Goal: Task Accomplishment & Management: Manage account settings

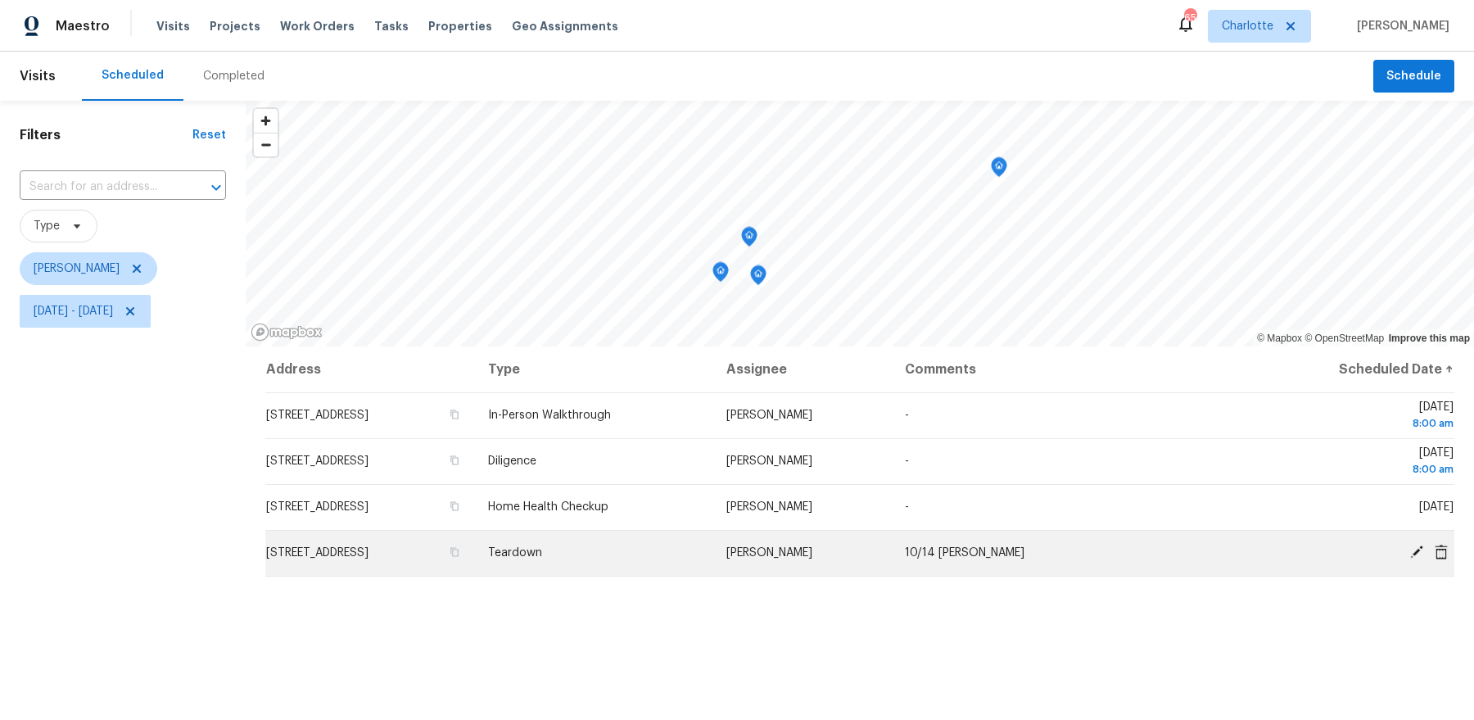
click at [407, 568] on td "[STREET_ADDRESS]" at bounding box center [370, 553] width 210 height 46
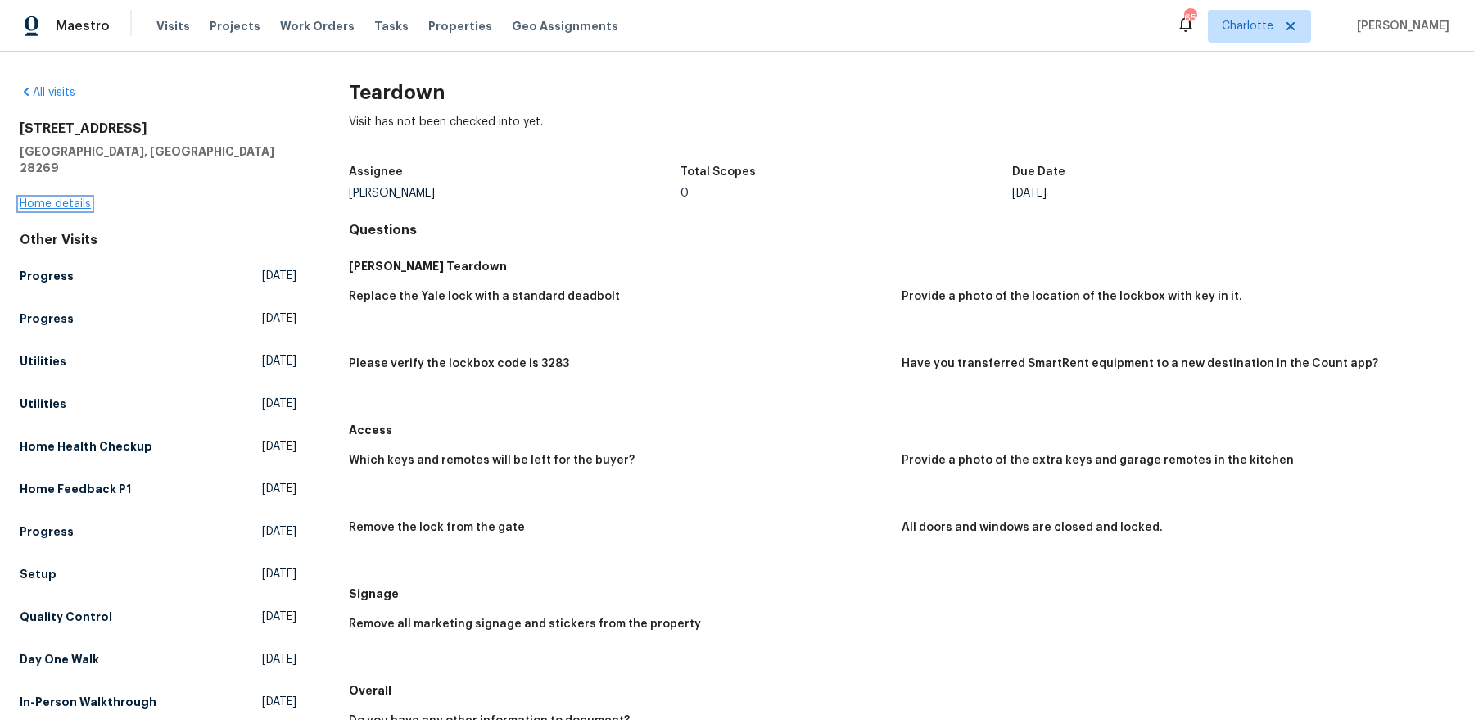
click at [79, 198] on link "Home details" at bounding box center [55, 203] width 71 height 11
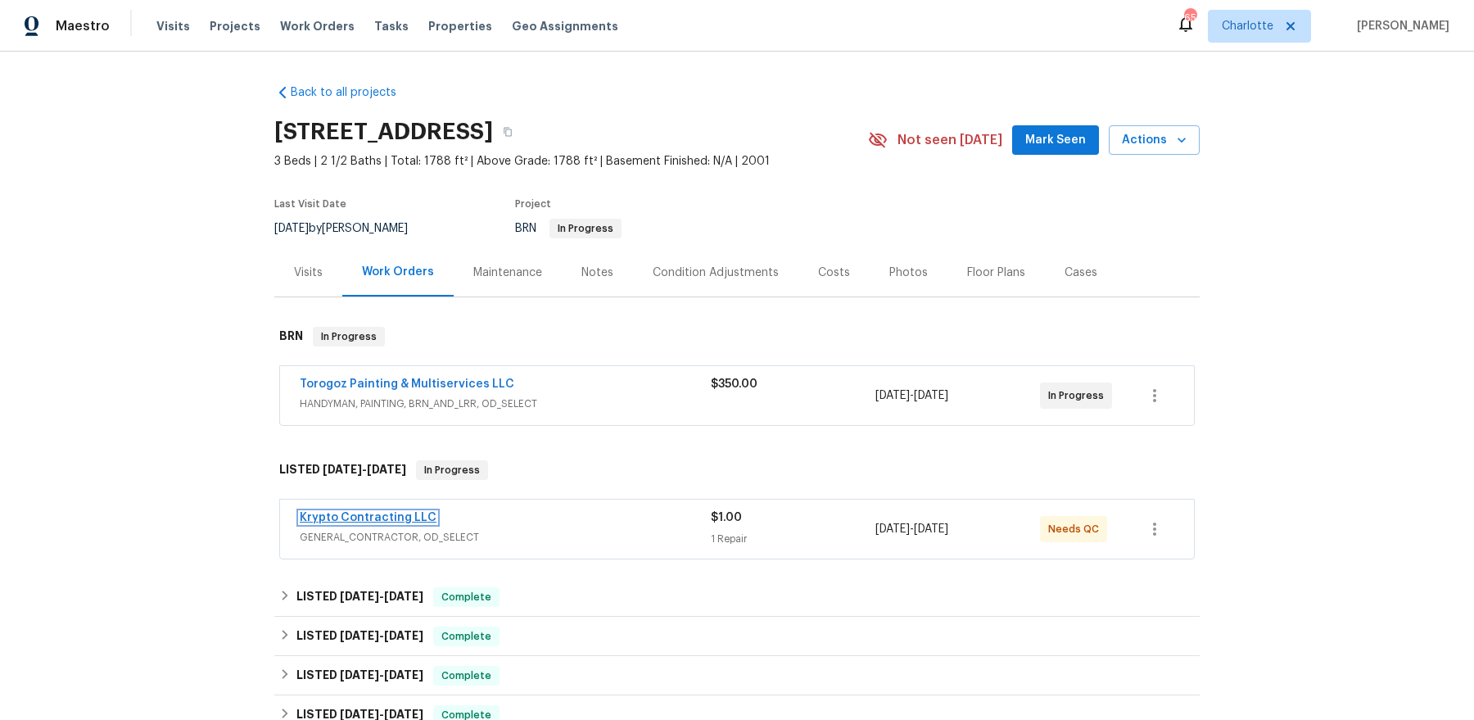
click at [382, 520] on link "Krypto Contracting LLC" at bounding box center [368, 517] width 137 height 11
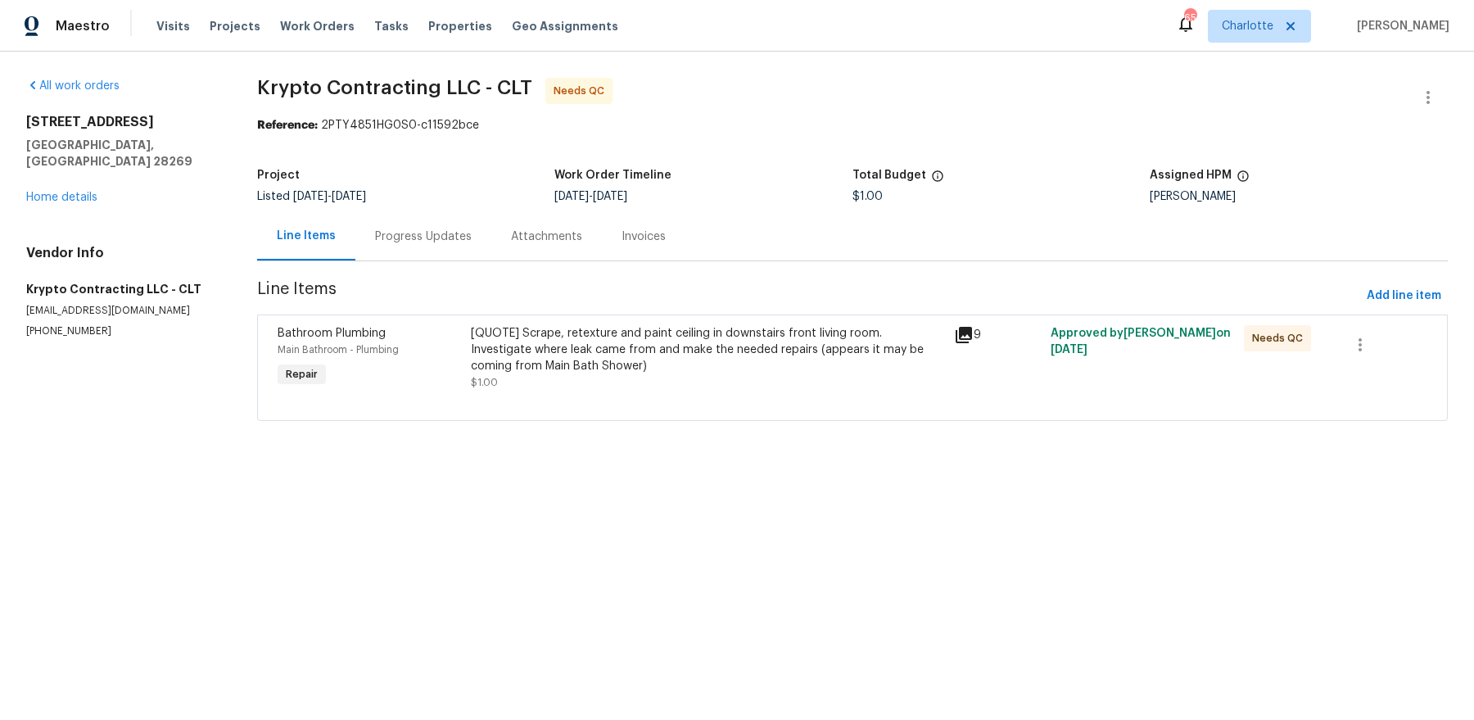
click at [392, 234] on div "Progress Updates" at bounding box center [423, 236] width 97 height 16
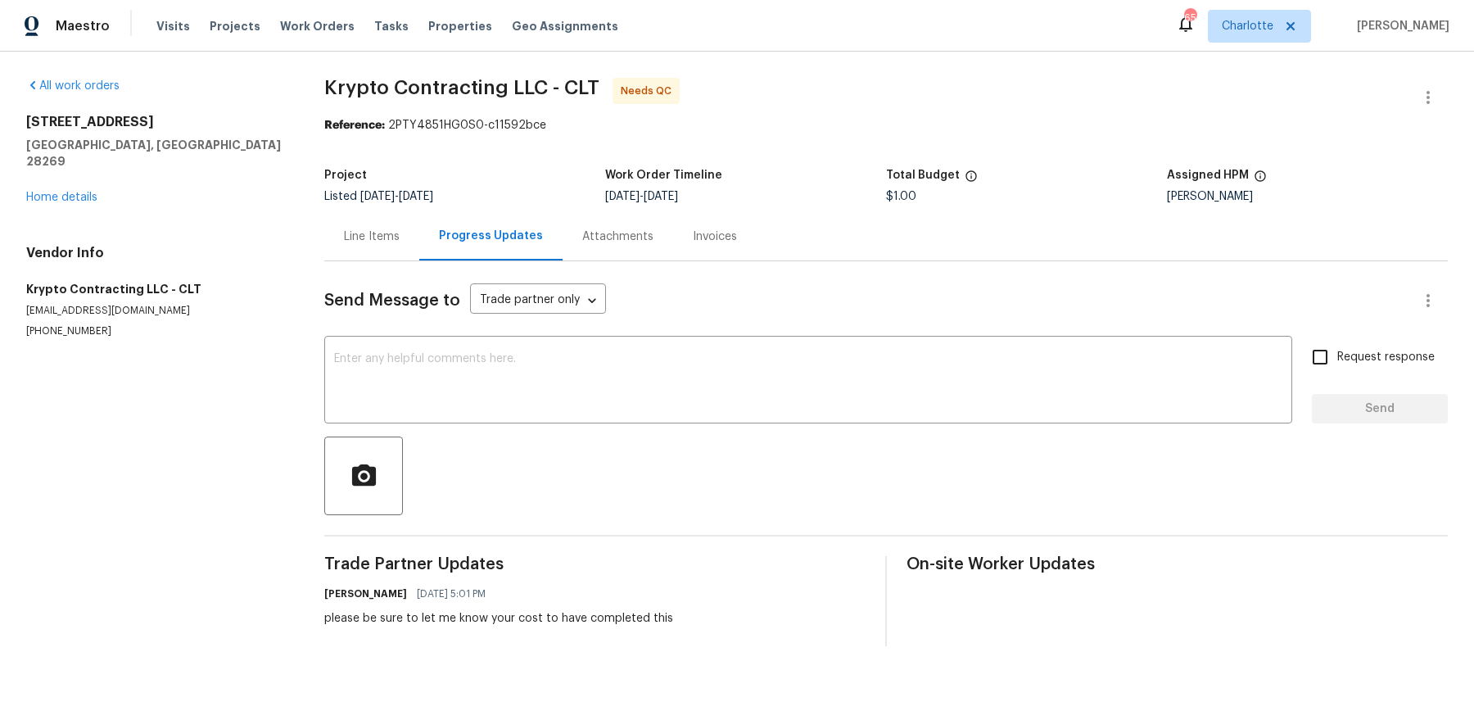
click at [372, 225] on div "Line Items" at bounding box center [371, 236] width 95 height 48
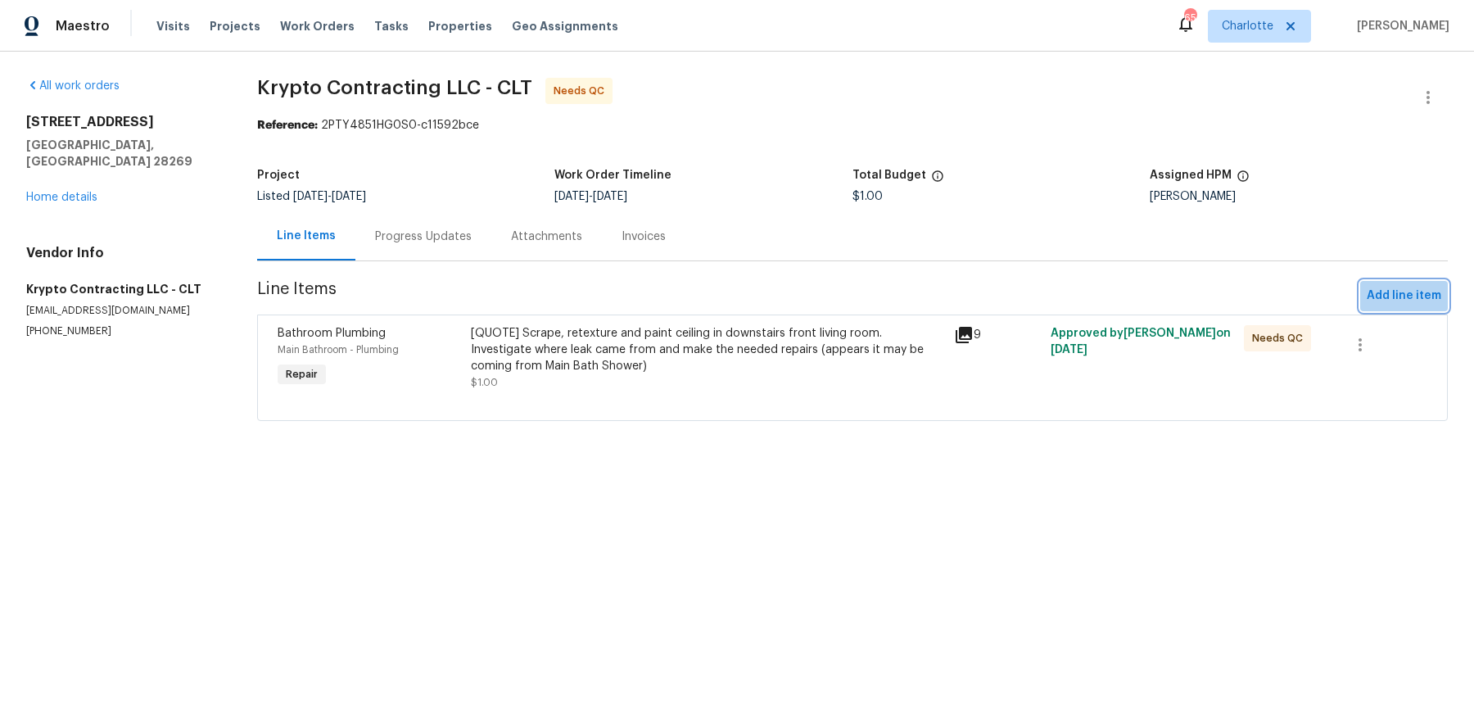
click at [1407, 291] on span "Add line item" at bounding box center [1403, 296] width 74 height 20
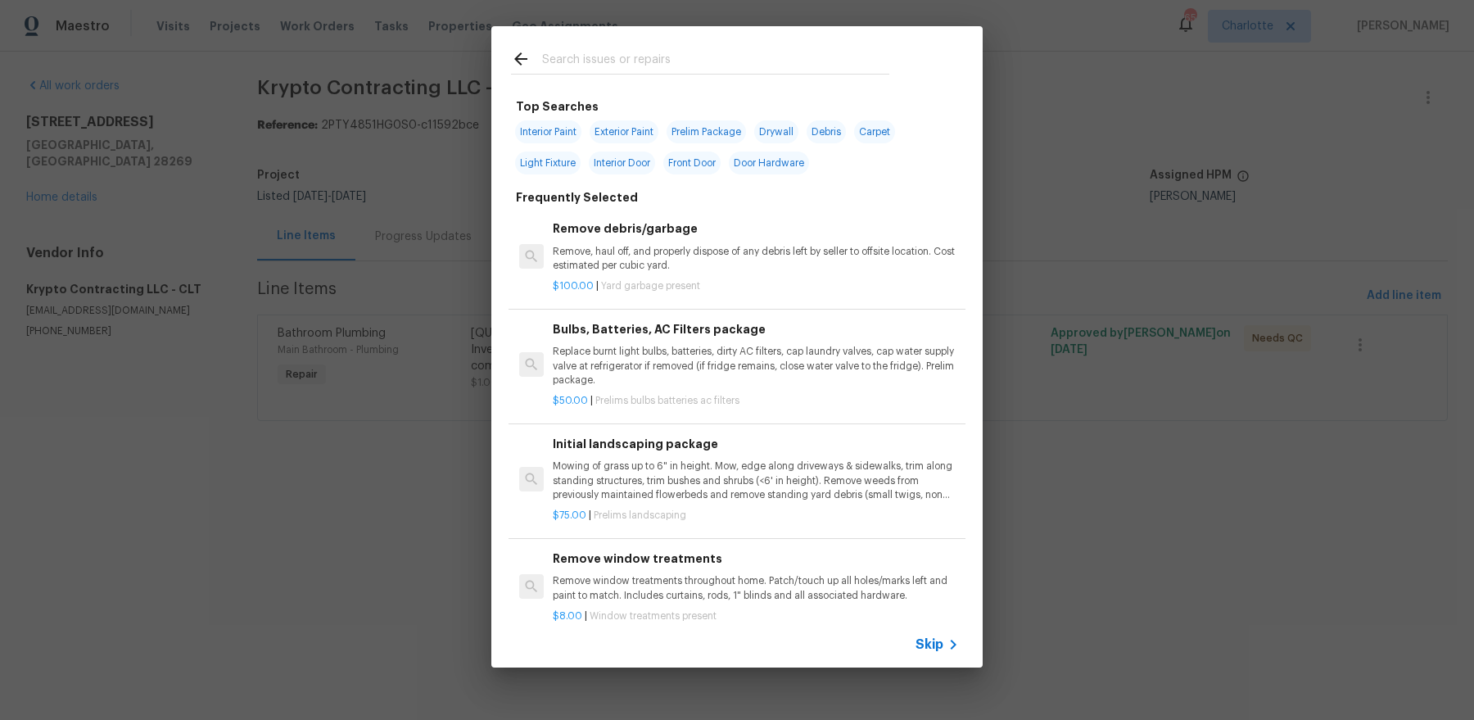
click at [591, 52] on input "text" at bounding box center [715, 61] width 347 height 25
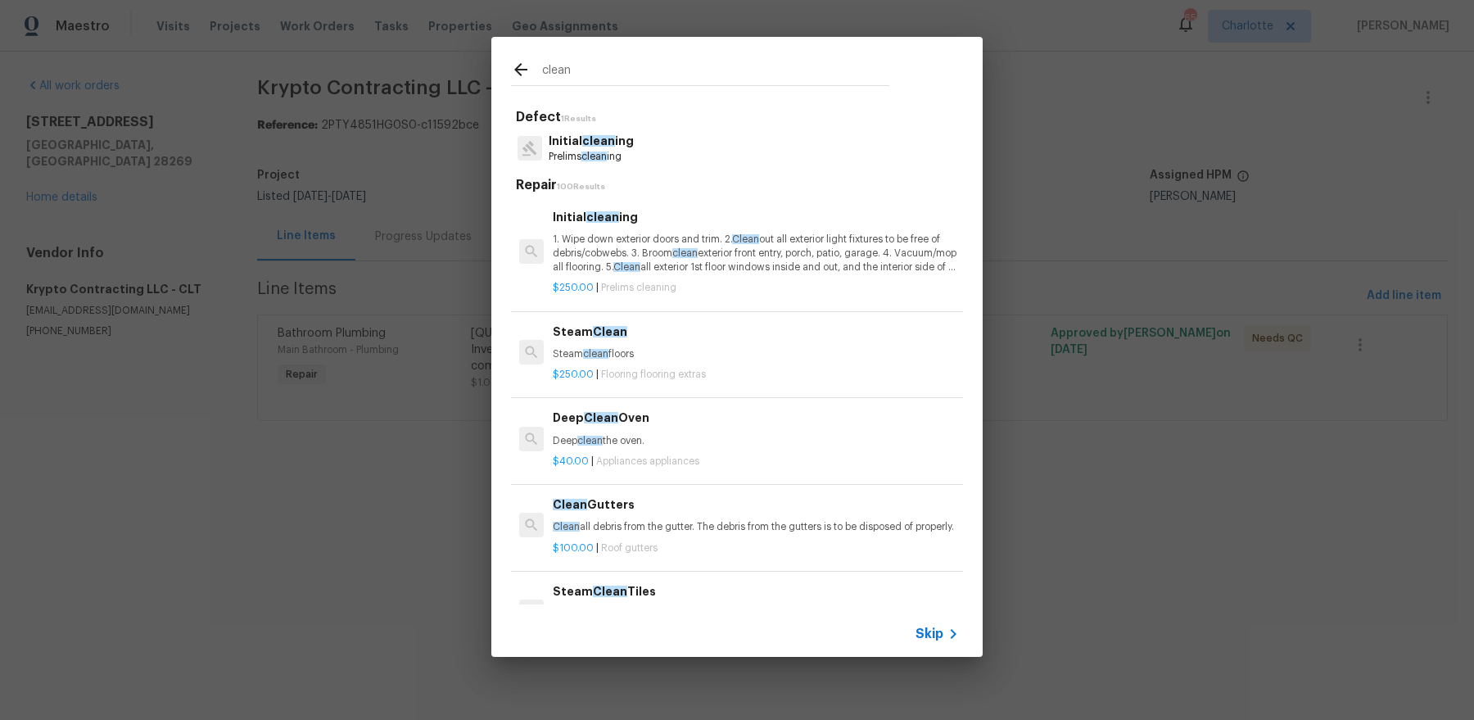
type input "clean"
click at [666, 255] on p "1. Wipe down exterior doors and trim. 2. Clean out all exterior light fixtures …" at bounding box center [756, 254] width 406 height 42
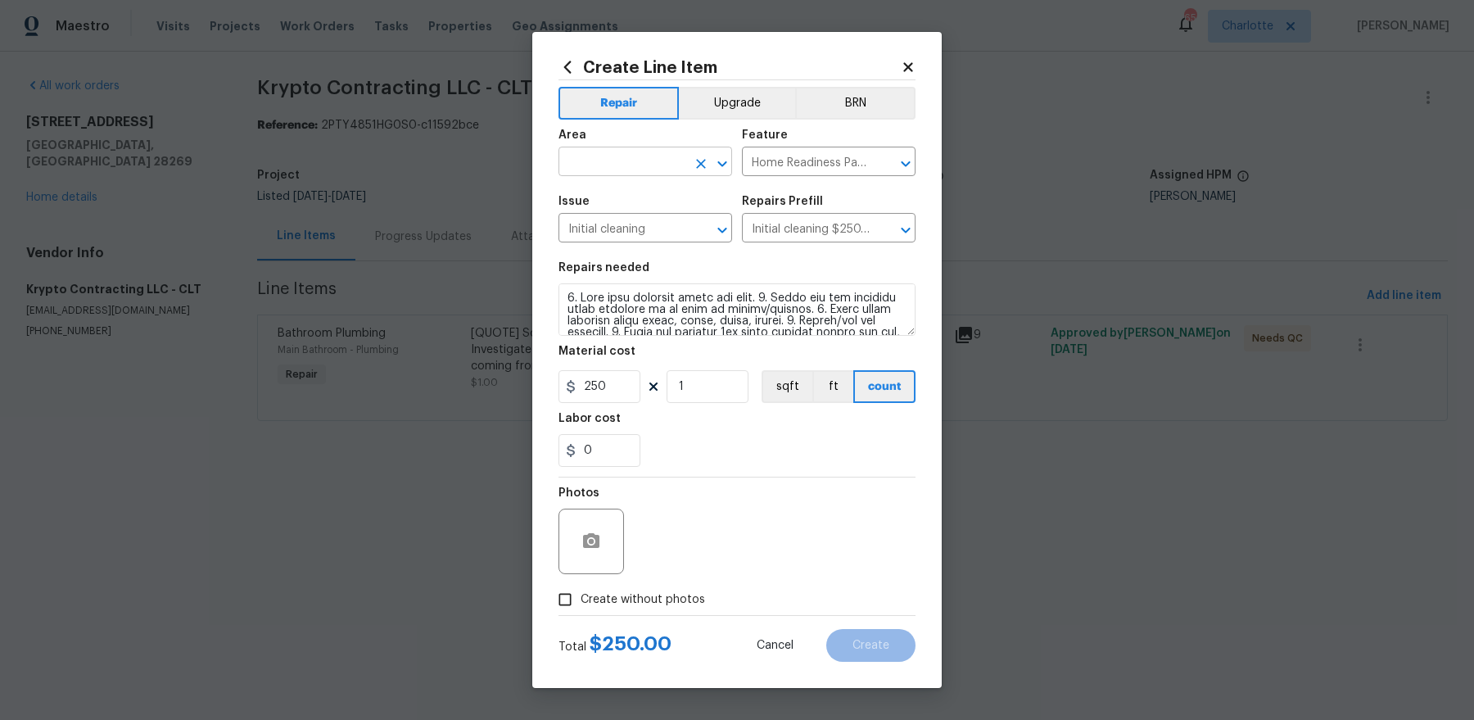
click at [621, 164] on input "text" at bounding box center [622, 163] width 128 height 25
click at [632, 222] on li "Interior Overall" at bounding box center [645, 226] width 174 height 27
type input "Interior Overall"
click at [607, 390] on input "250" at bounding box center [599, 386] width 82 height 33
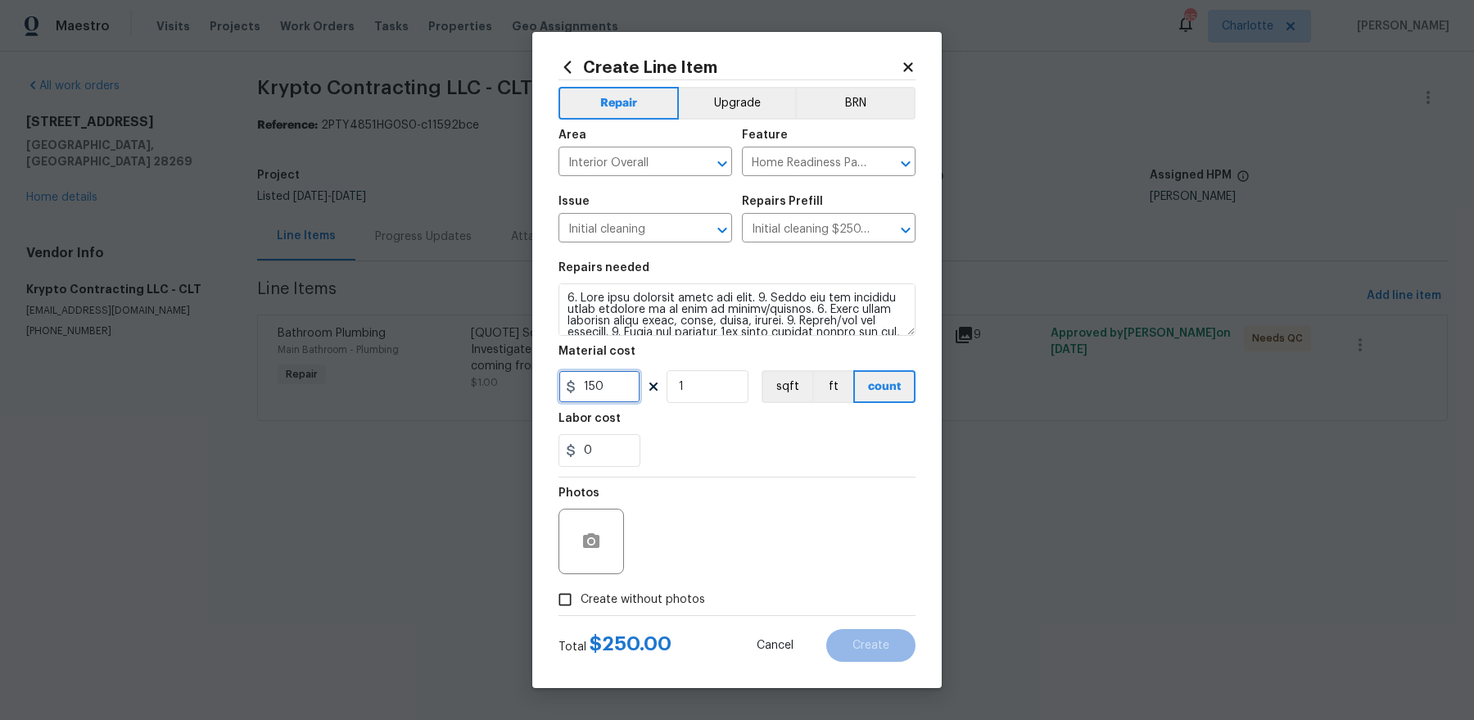
type input "150"
click at [716, 336] on section "Repairs needed Material cost 150 1 sqft ft count Labor cost 0" at bounding box center [736, 364] width 357 height 224
click at [716, 321] on textarea at bounding box center [736, 309] width 357 height 52
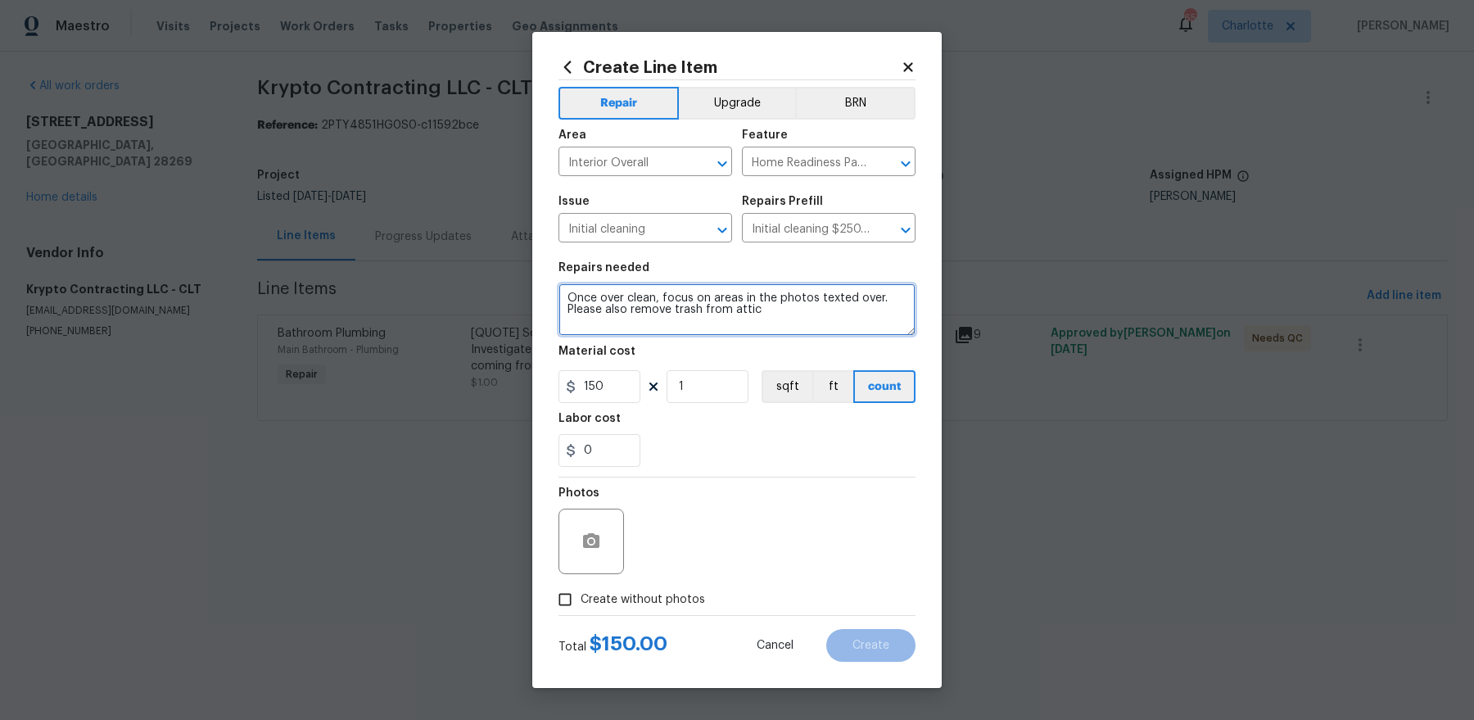
type textarea "Once over clean, focus on areas in the photos texted over. Please also remove t…"
click at [606, 458] on input "0" at bounding box center [599, 450] width 82 height 33
type input "50"
click at [630, 602] on span "Create without photos" at bounding box center [642, 599] width 124 height 17
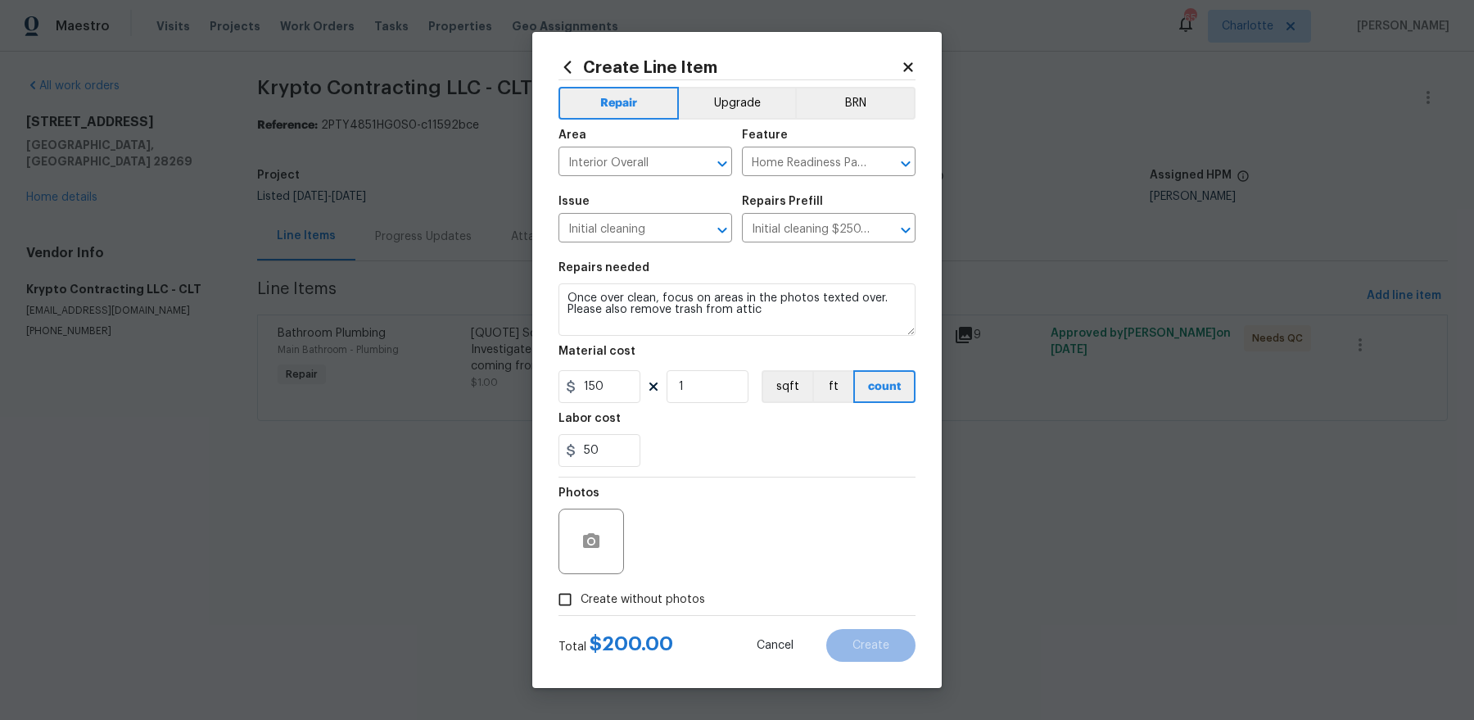
click at [580, 602] on input "Create without photos" at bounding box center [564, 599] width 31 height 31
checkbox input "true"
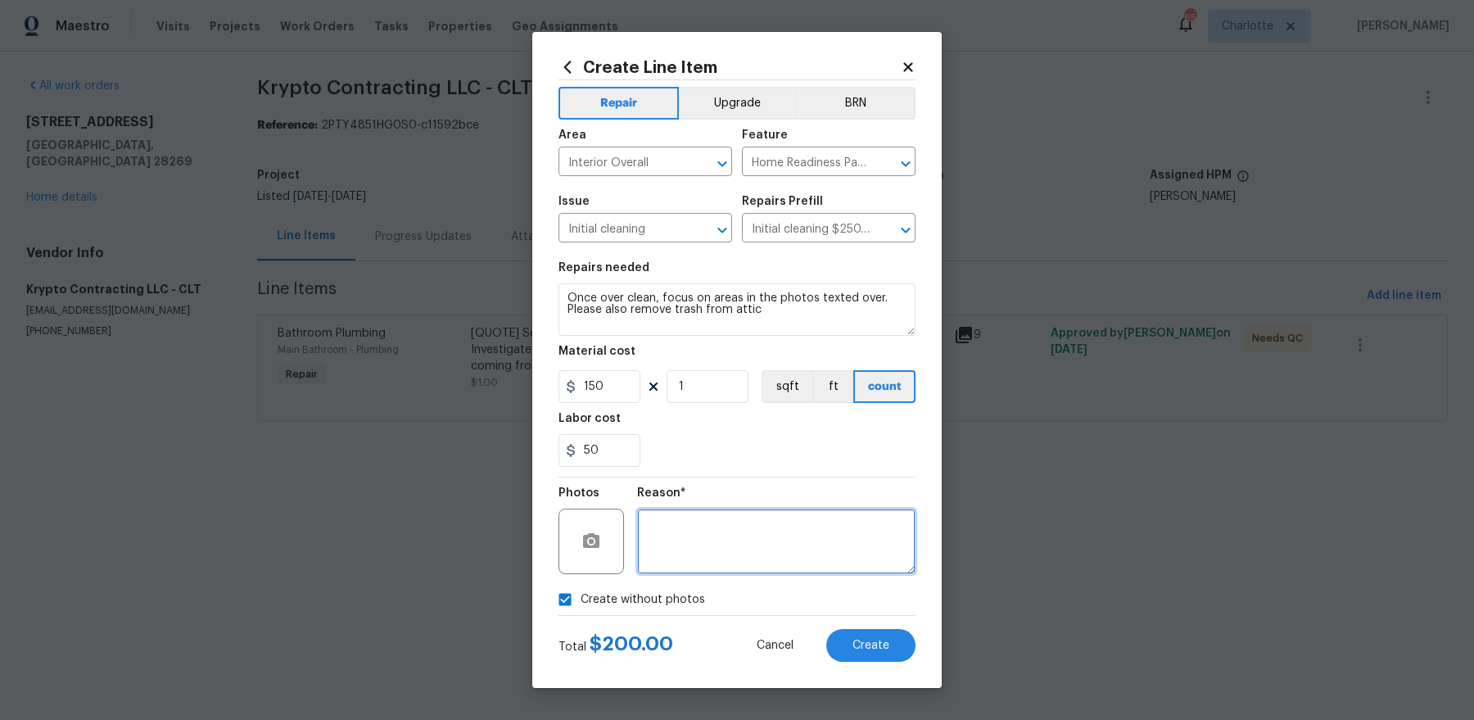
click at [755, 538] on textarea at bounding box center [776, 540] width 278 height 65
click at [880, 670] on div "Create Line Item Repair Upgrade BRN Area Interior Overall ​ Feature Home Readin…" at bounding box center [736, 360] width 409 height 656
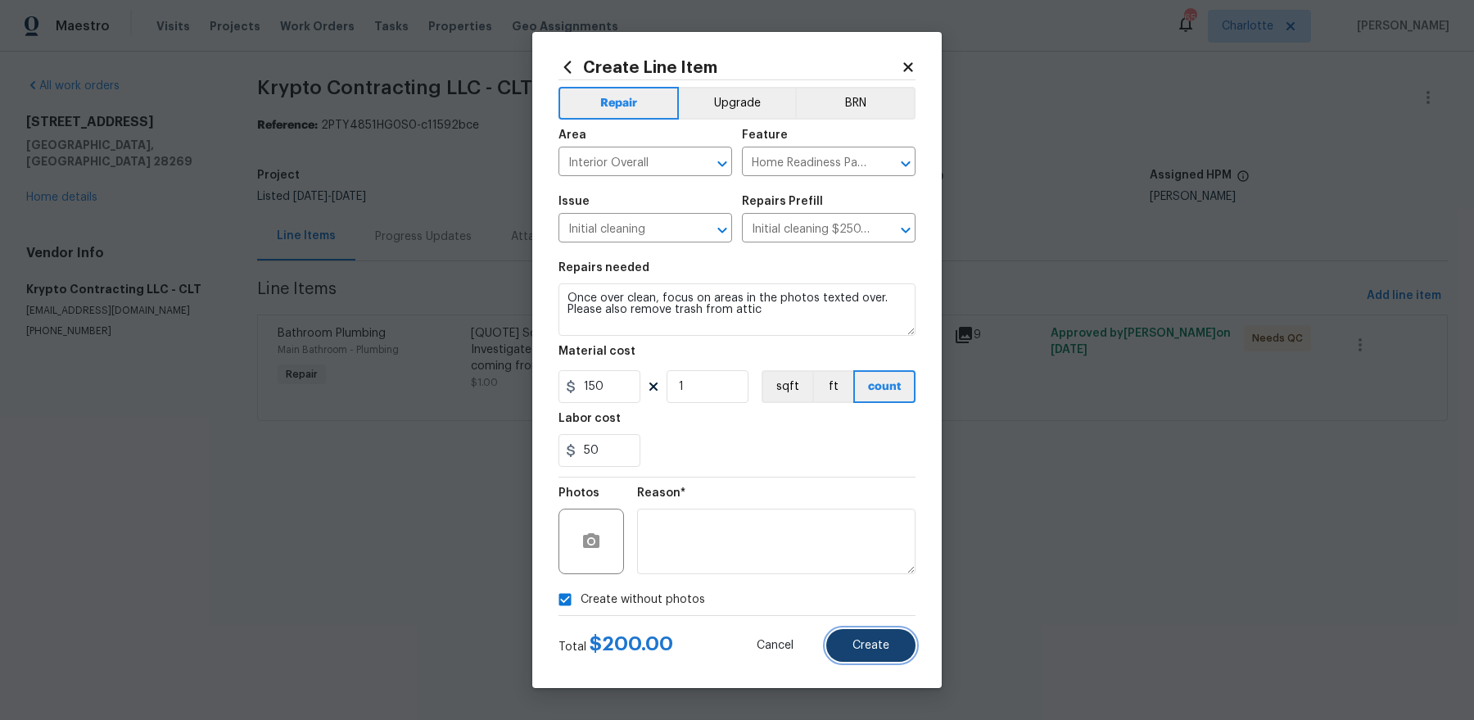
click at [880, 656] on button "Create" at bounding box center [870, 645] width 89 height 33
type input "0"
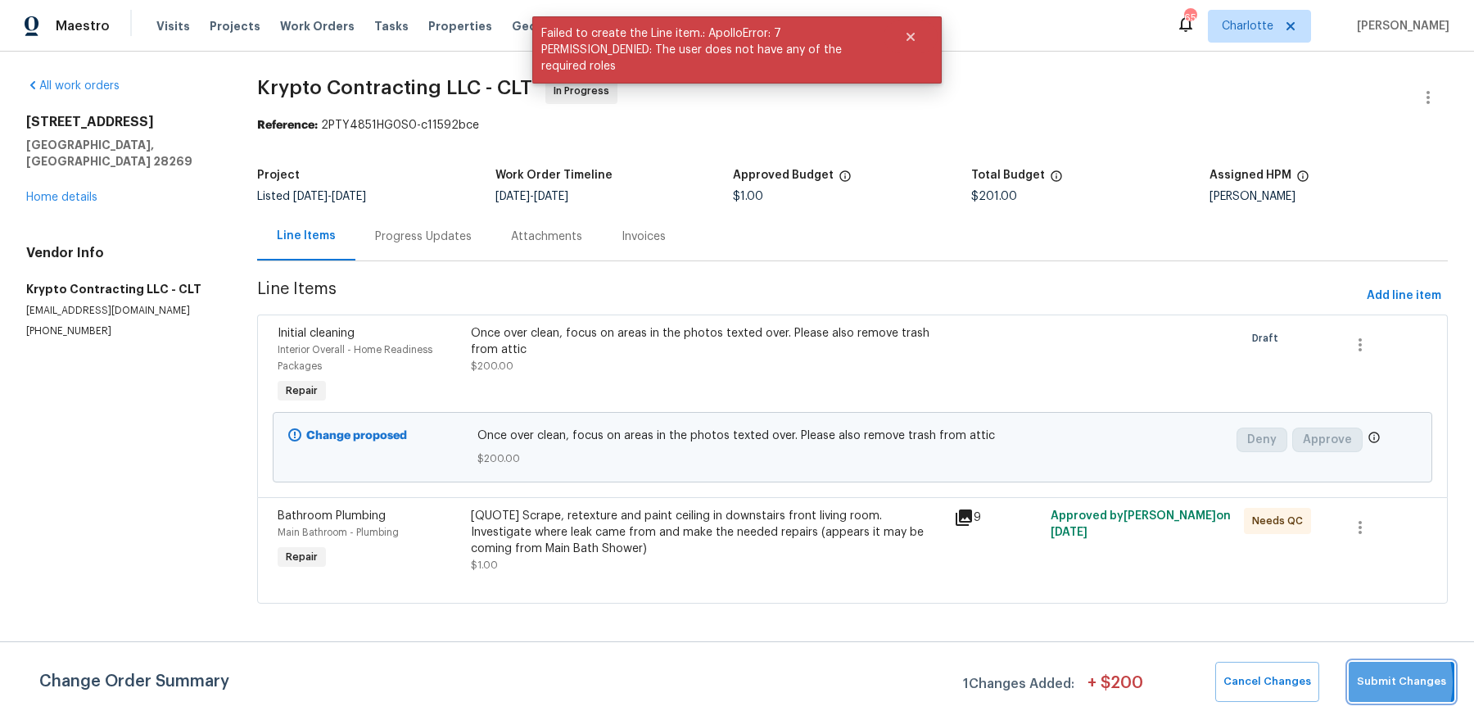
click at [1361, 681] on button "Submit Changes" at bounding box center [1401, 681] width 106 height 40
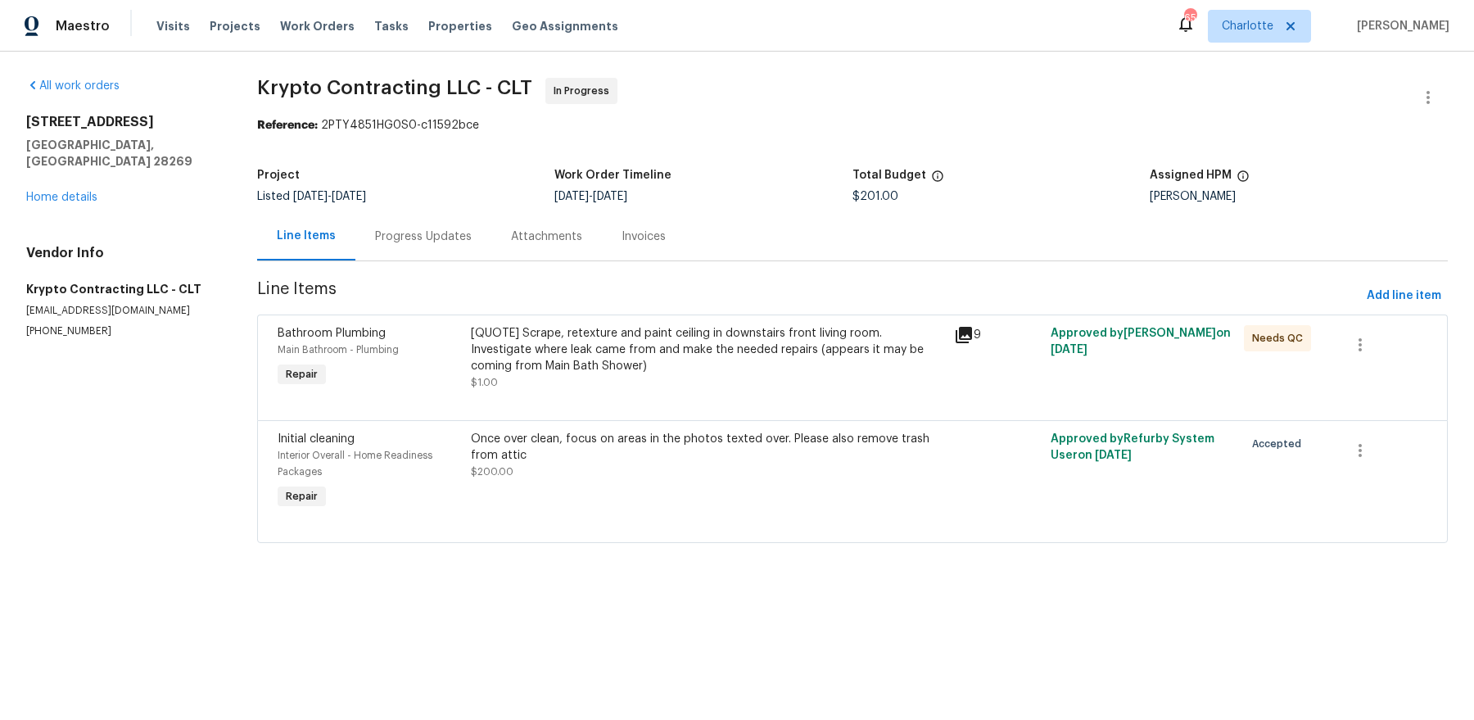
click at [746, 341] on div "[QUOTE] Scrape, retexture and paint ceiling in downstairs front living room. In…" at bounding box center [707, 349] width 473 height 49
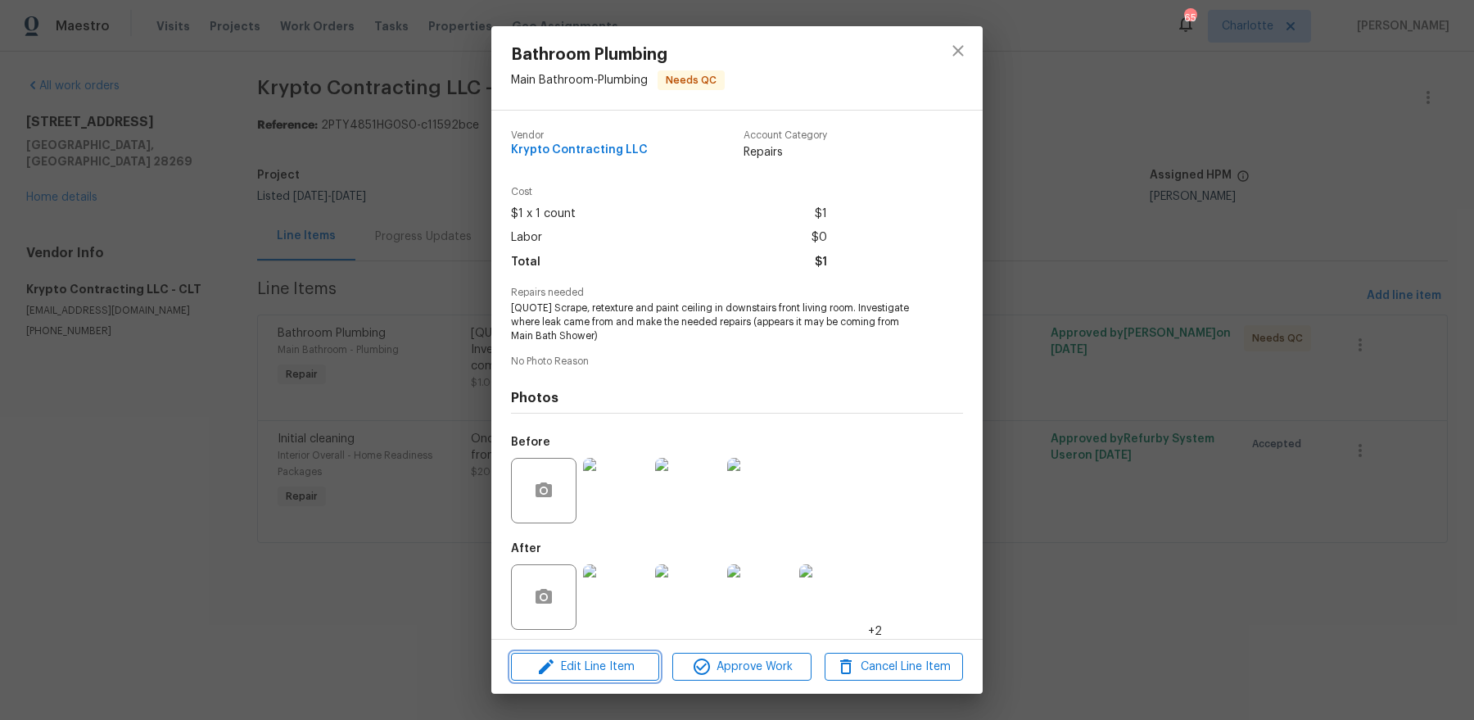
click at [607, 668] on span "Edit Line Item" at bounding box center [585, 667] width 138 height 20
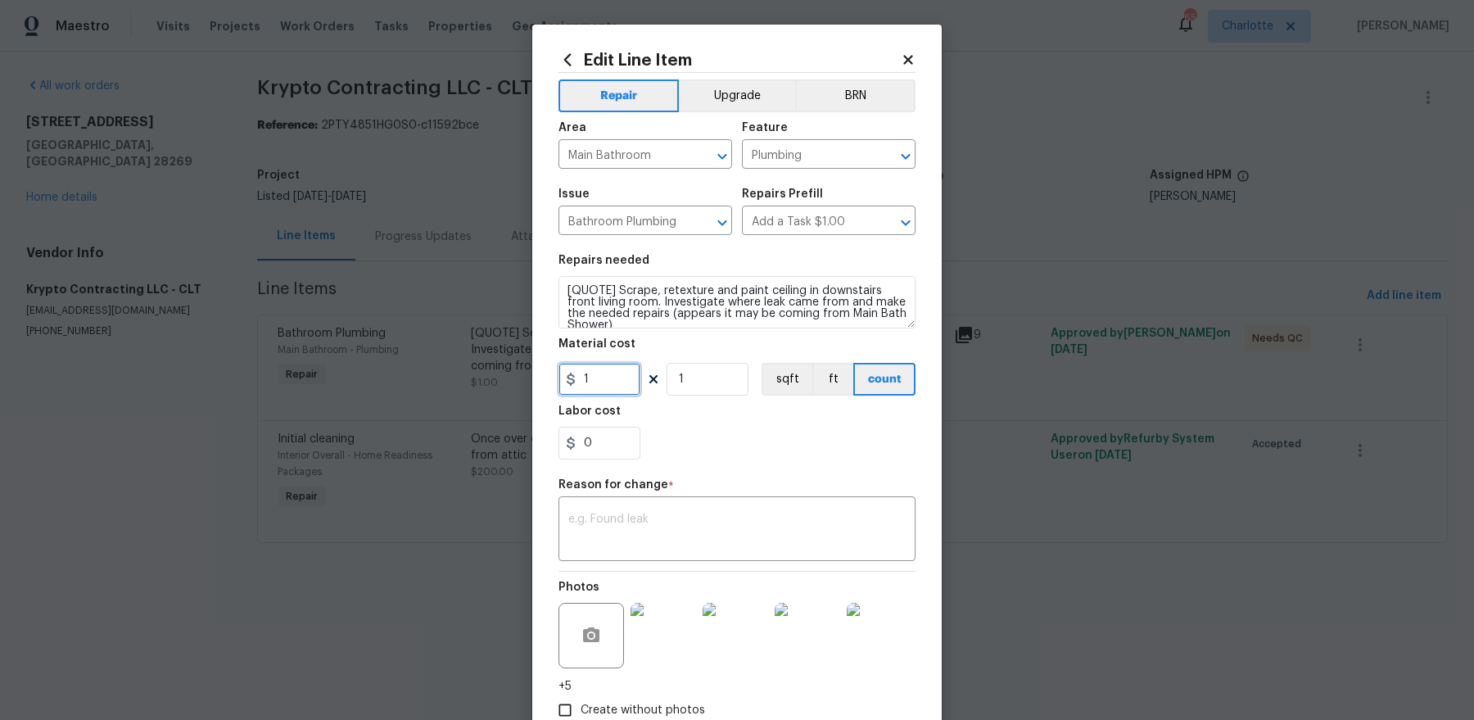
click at [623, 381] on input "1" at bounding box center [599, 379] width 82 height 33
type input "775"
click at [727, 511] on div "x ​" at bounding box center [736, 530] width 357 height 61
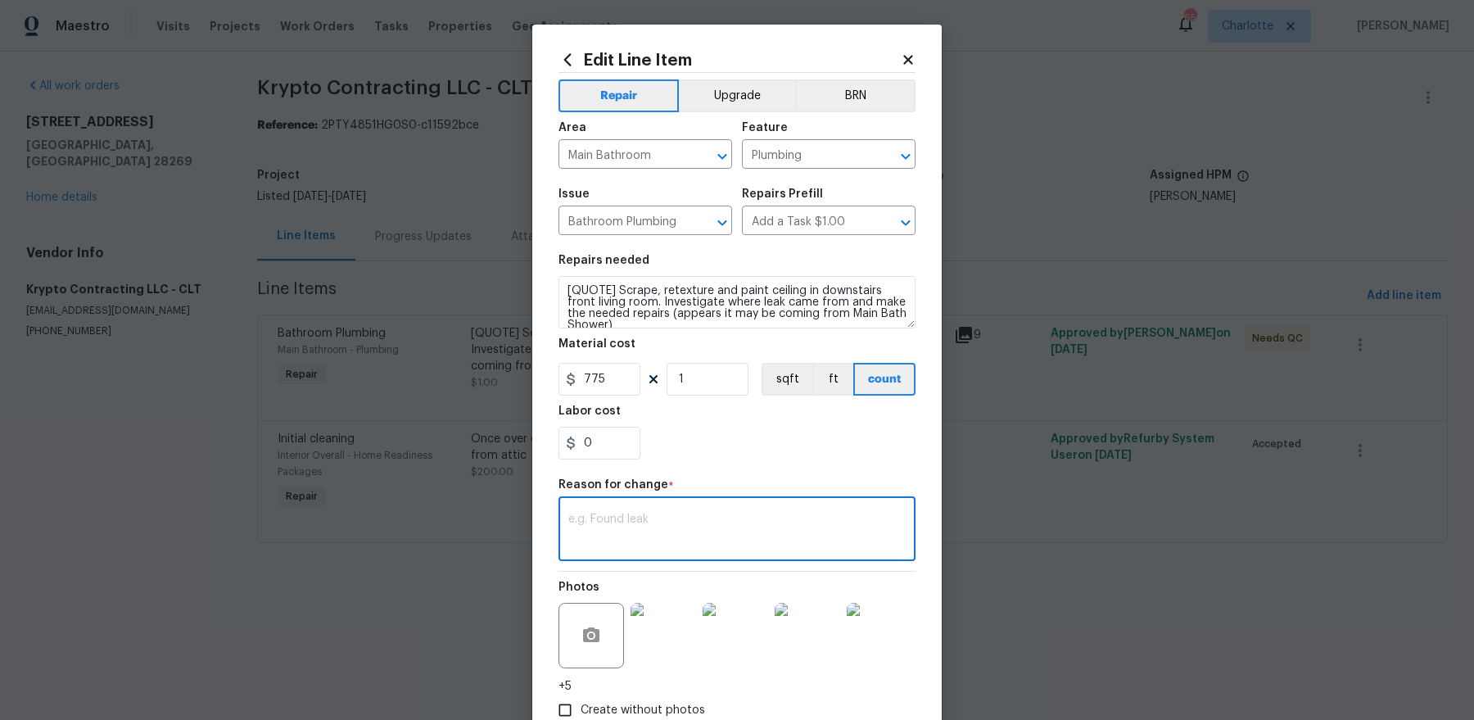
paste textarea "For the leak that came from upstairs bathroom, we replace the drain , installed…"
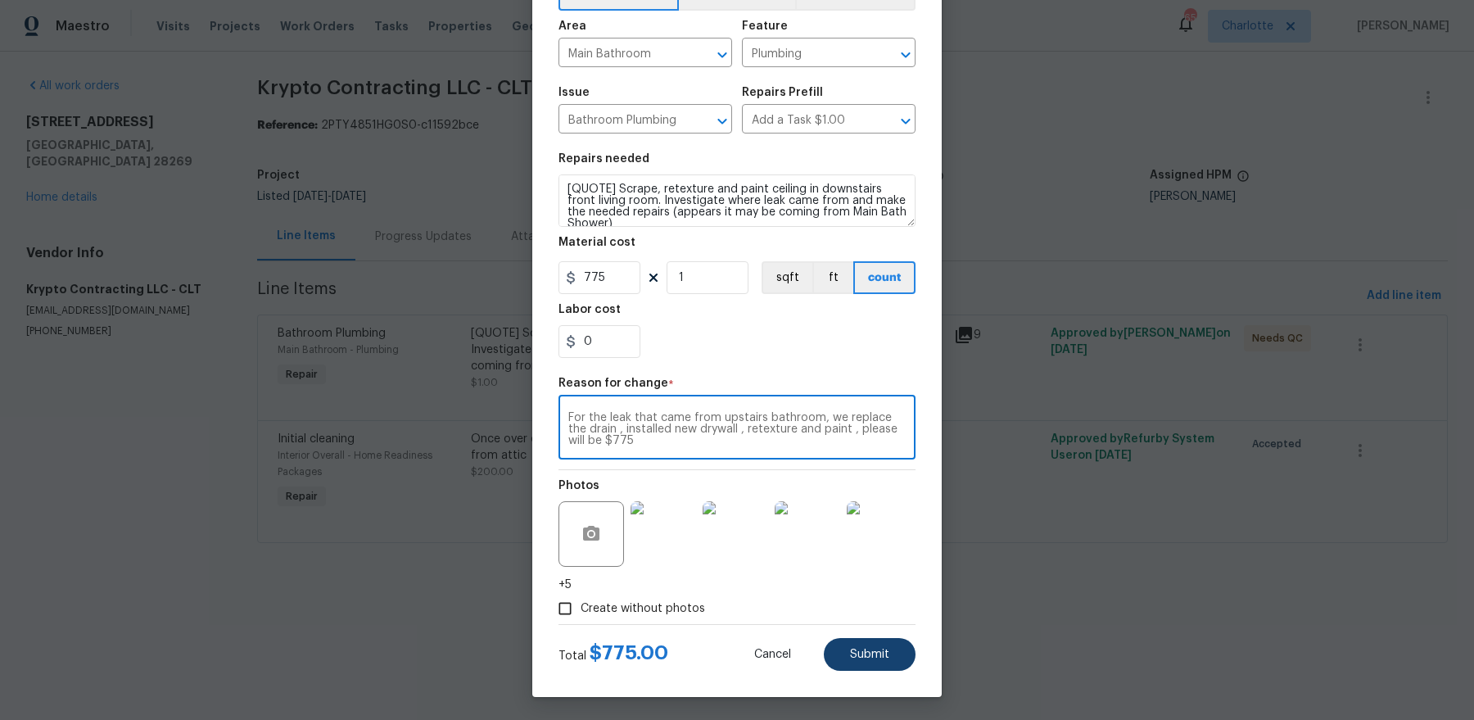
type textarea "For the leak that came from upstairs bathroom, we replace the drain , installed…"
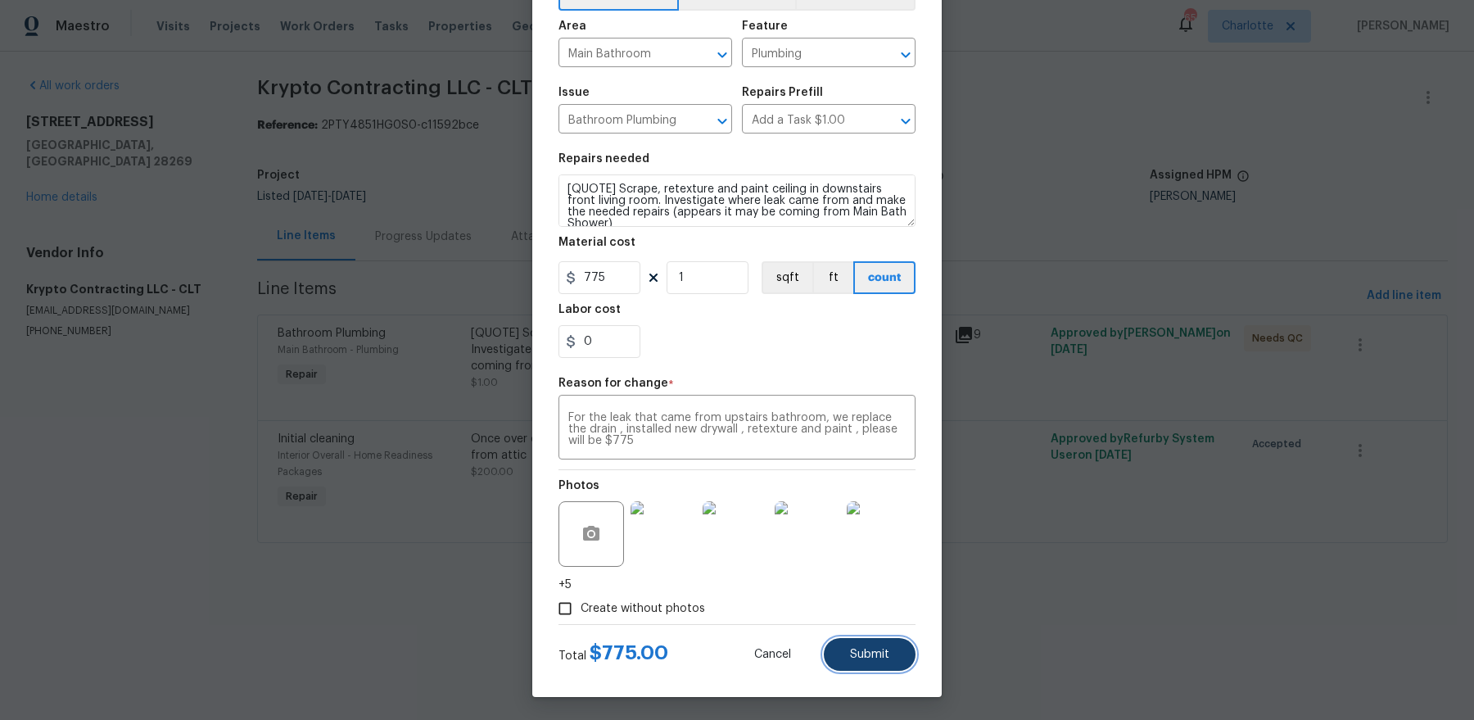
click at [868, 638] on button "Submit" at bounding box center [870, 654] width 92 height 33
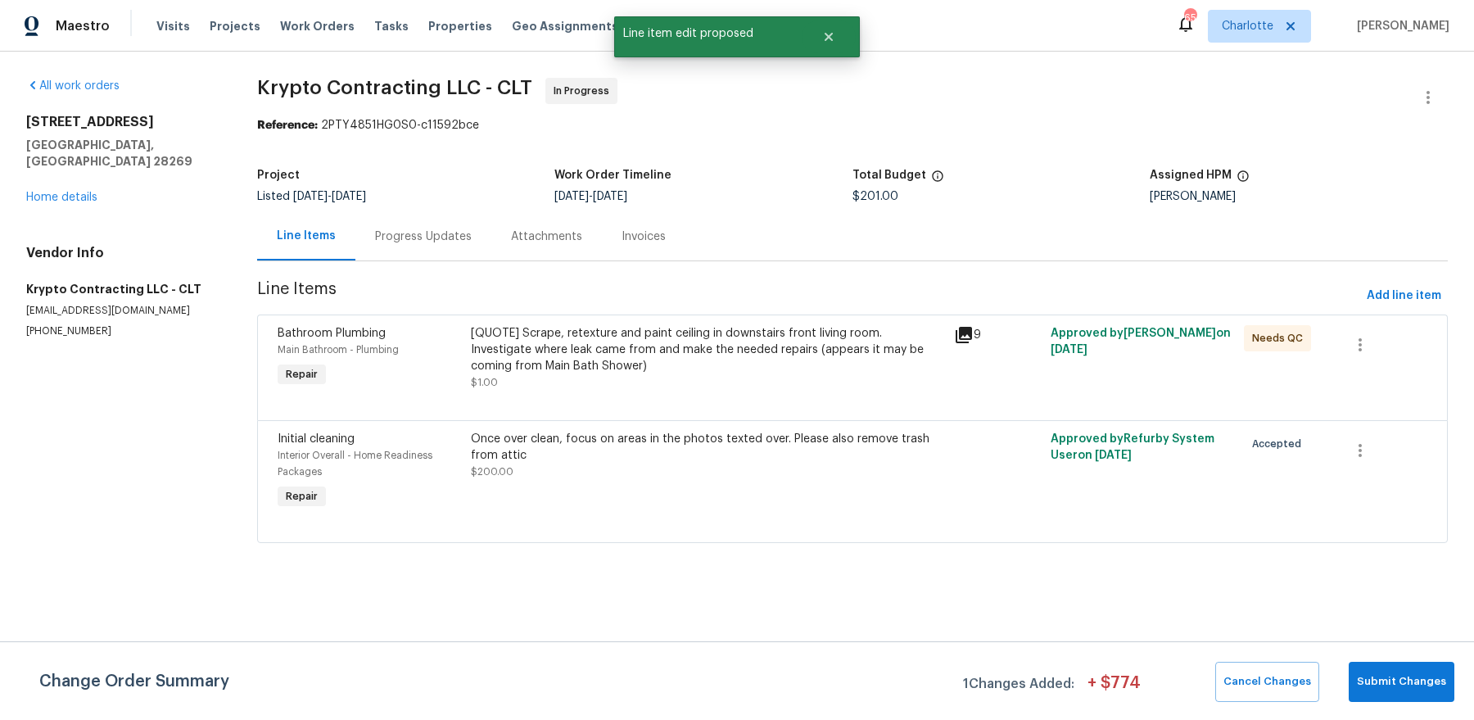
scroll to position [0, 0]
click at [1414, 688] on span "Submit Changes" at bounding box center [1401, 681] width 89 height 19
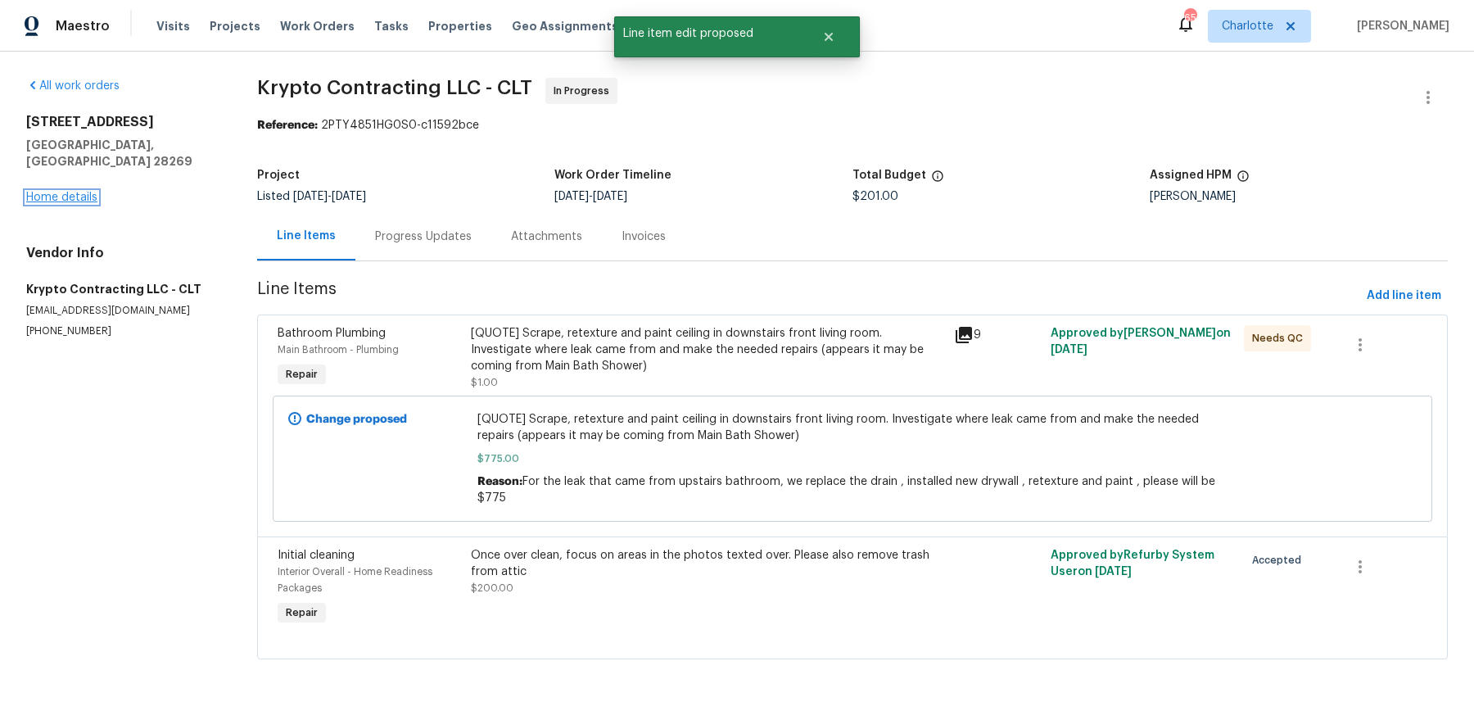
click at [60, 192] on link "Home details" at bounding box center [61, 197] width 71 height 11
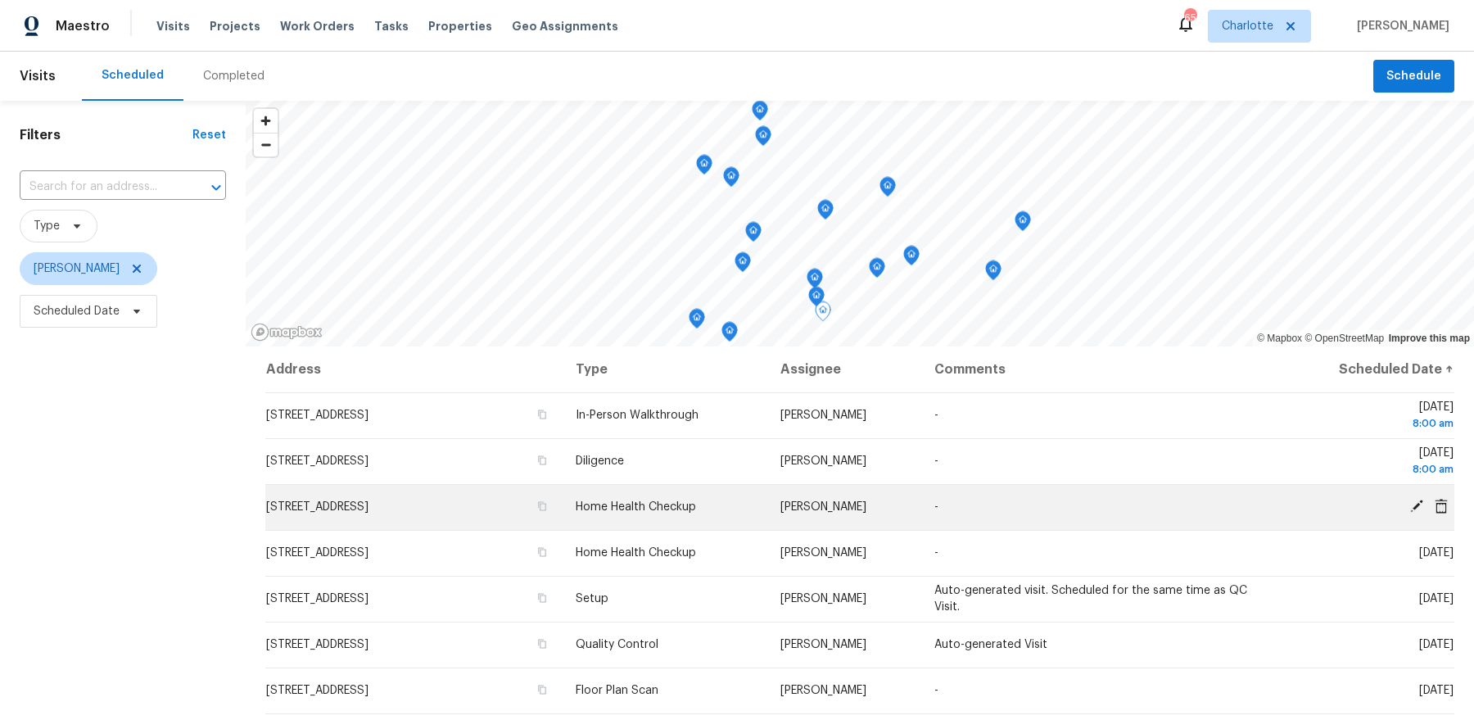
click at [1445, 506] on icon at bounding box center [1440, 505] width 13 height 15
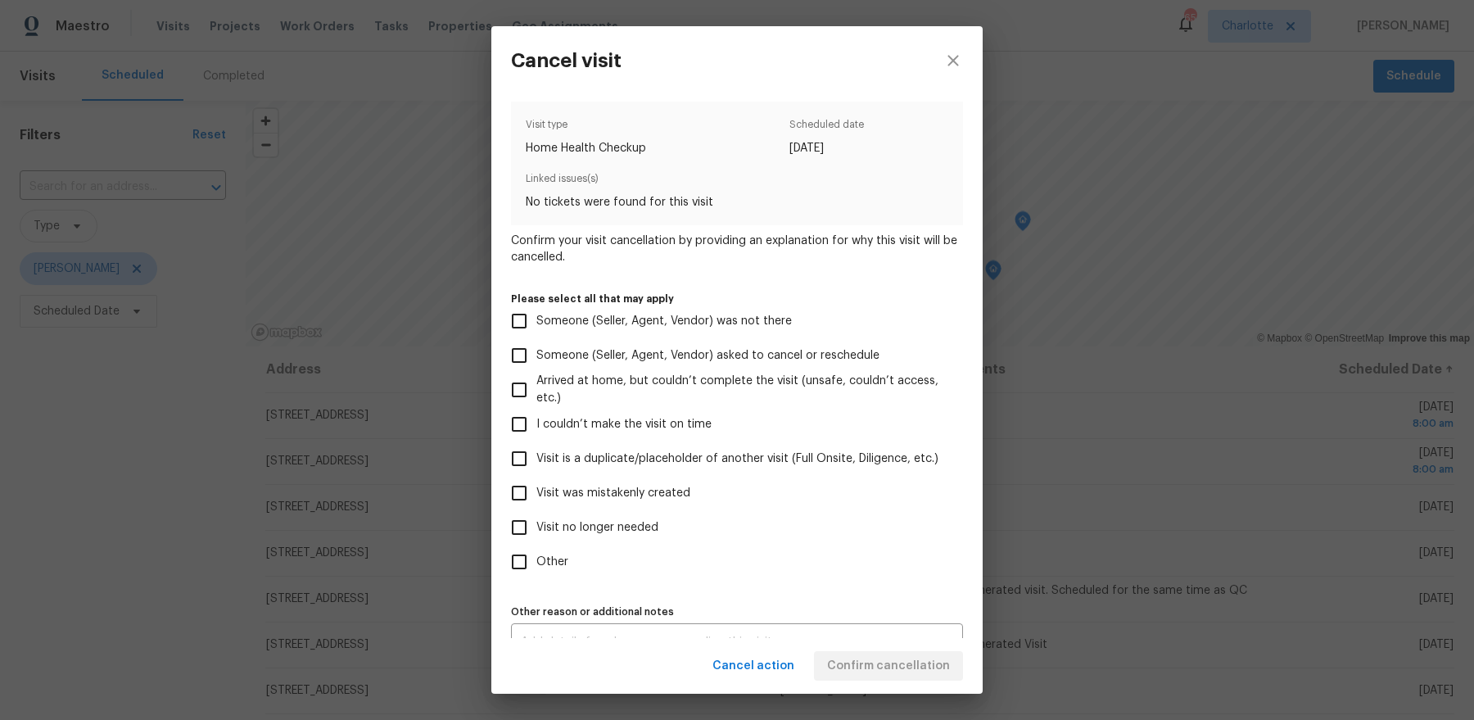
click at [569, 554] on label "Other" at bounding box center [726, 561] width 448 height 34
click at [536, 554] on input "Other" at bounding box center [519, 561] width 34 height 34
checkbox input "true"
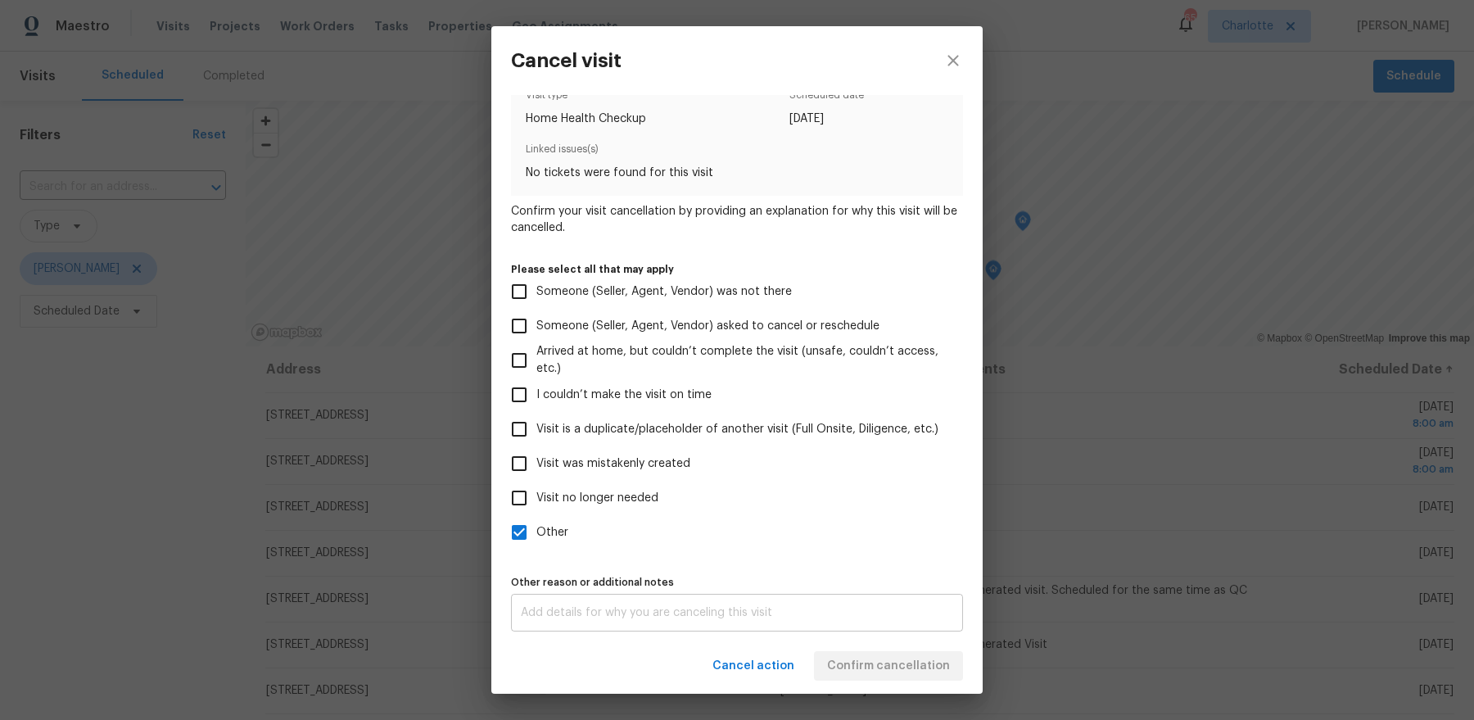
click at [589, 616] on textarea at bounding box center [737, 612] width 432 height 11
click at [901, 679] on div "Cancel action Confirm cancellation" at bounding box center [736, 666] width 491 height 56
click at [901, 667] on span "Confirm cancellation" at bounding box center [888, 666] width 123 height 20
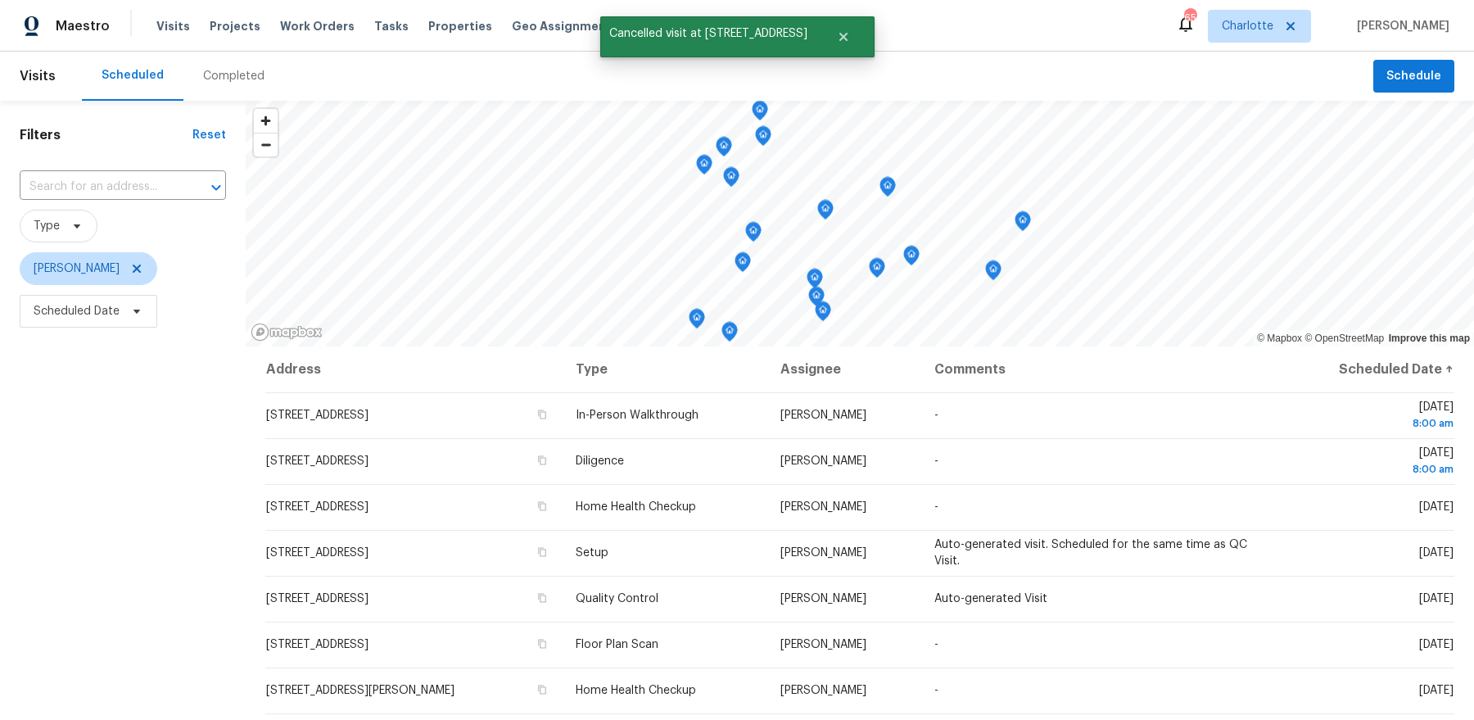
click at [78, 332] on div "Filters Reset ​ Type Dan Baquero Scheduled Date" at bounding box center [123, 511] width 246 height 821
click at [82, 318] on span "Scheduled Date" at bounding box center [89, 311] width 138 height 33
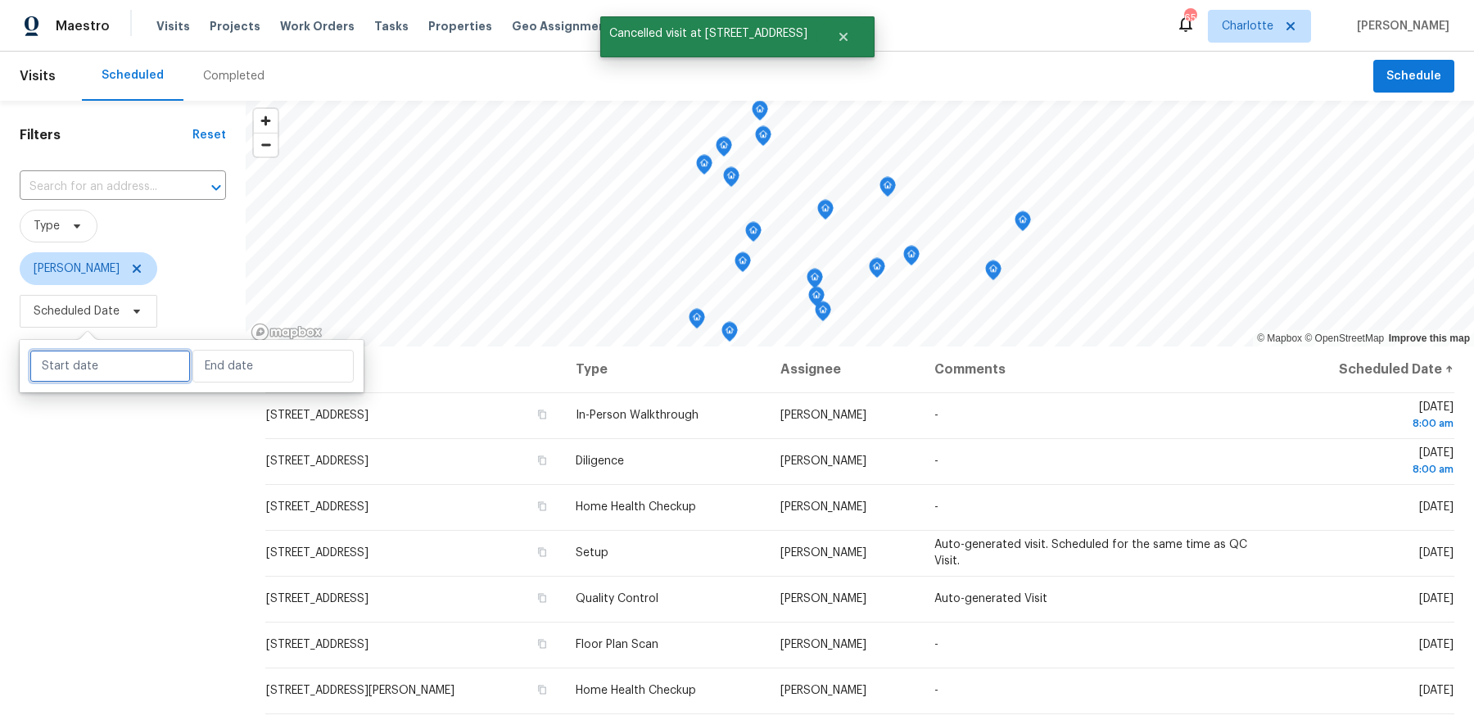
select select "9"
select select "2025"
select select "10"
select select "2025"
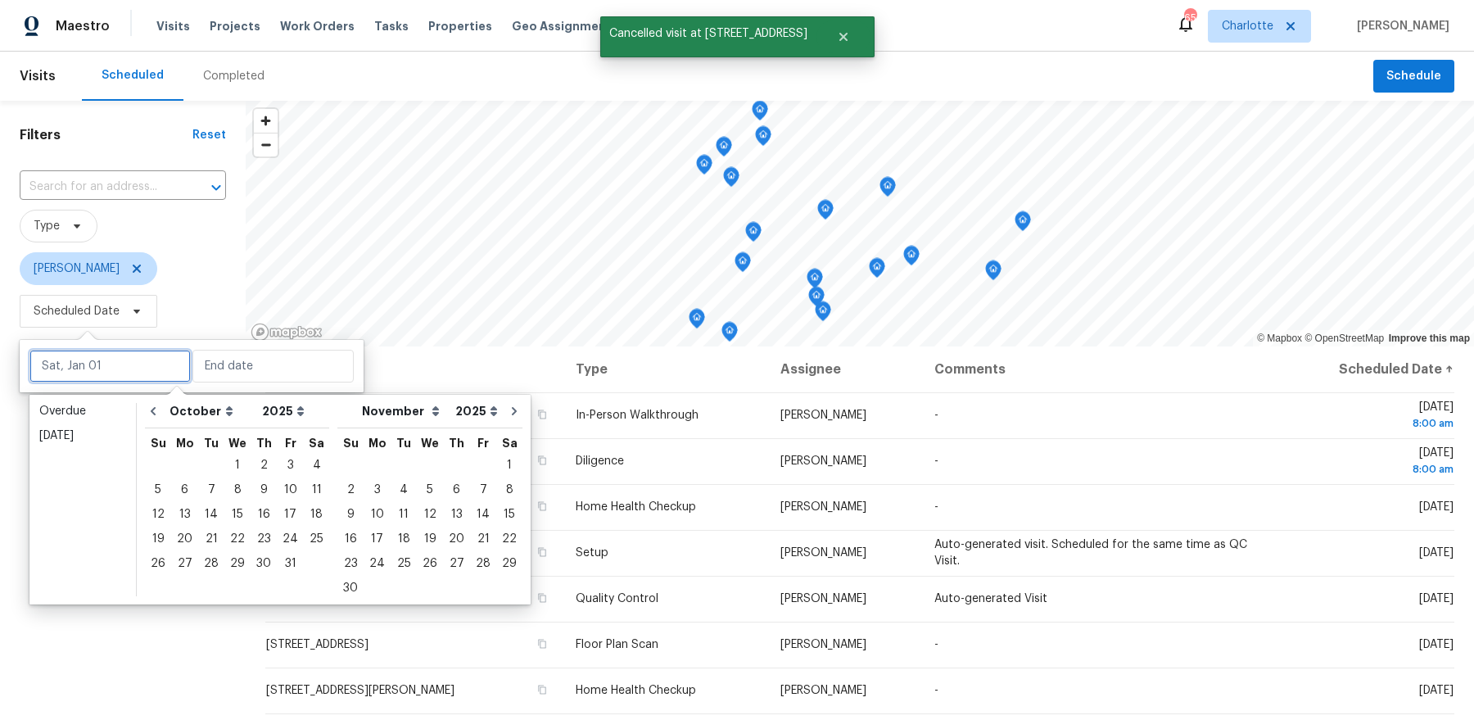
click at [82, 368] on input "text" at bounding box center [109, 366] width 161 height 33
click at [210, 520] on div "14" at bounding box center [211, 514] width 26 height 23
type input "Tue, Oct 14"
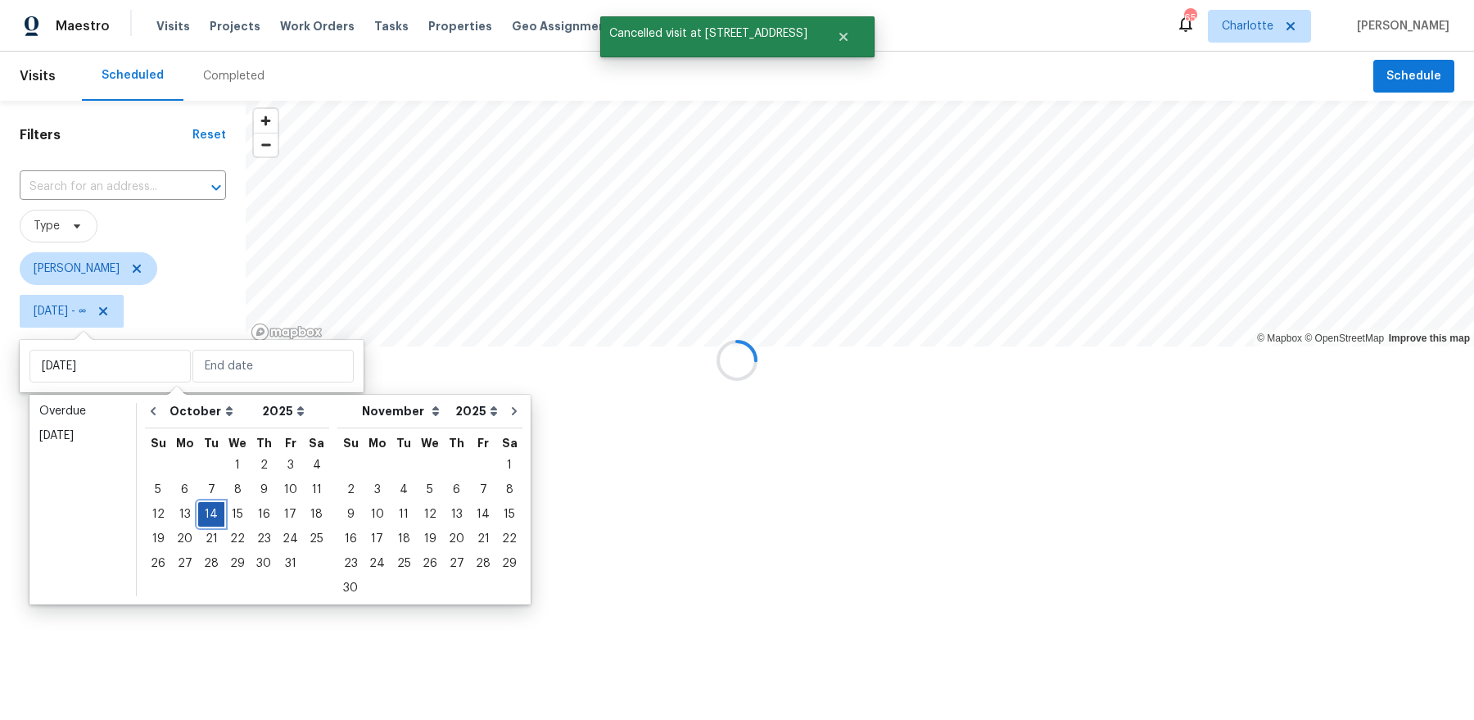
click at [210, 520] on div "14" at bounding box center [211, 514] width 26 height 23
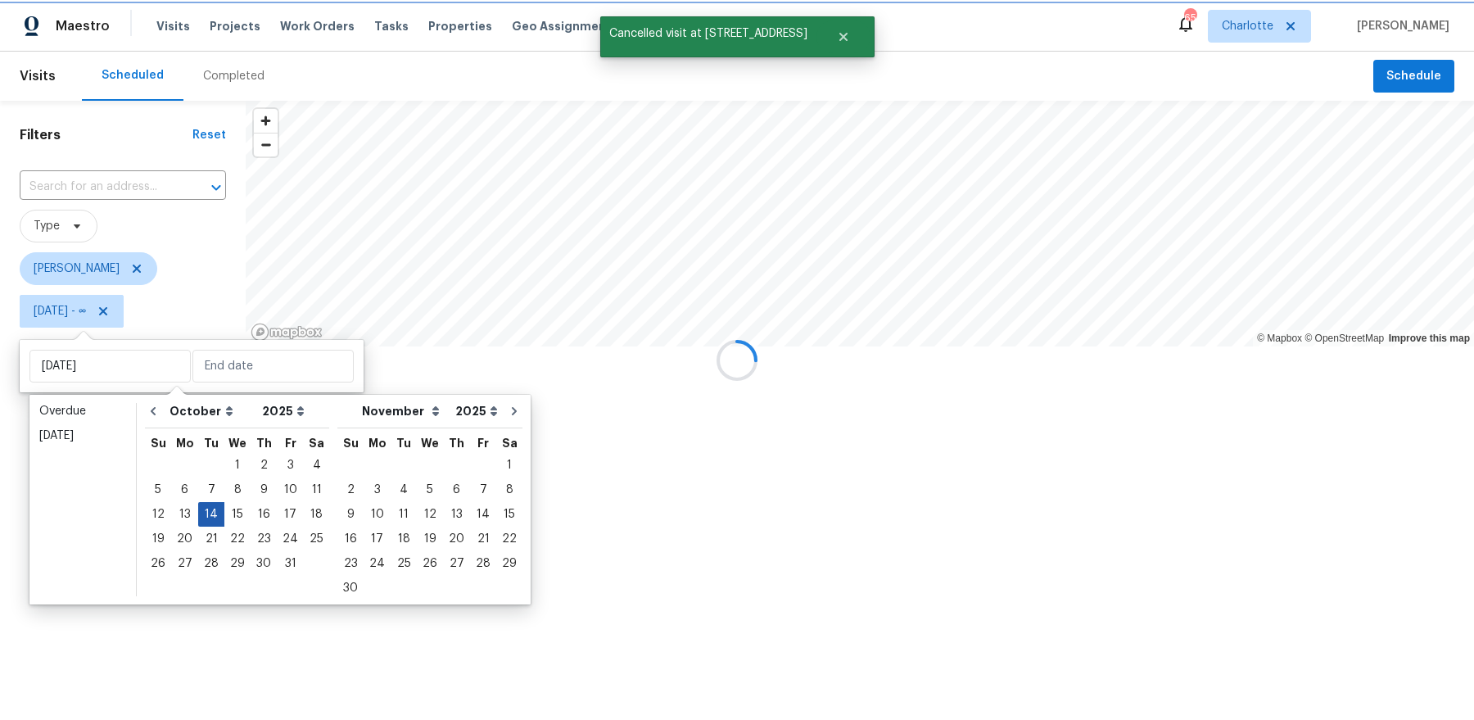
type input "Tue, Oct 14"
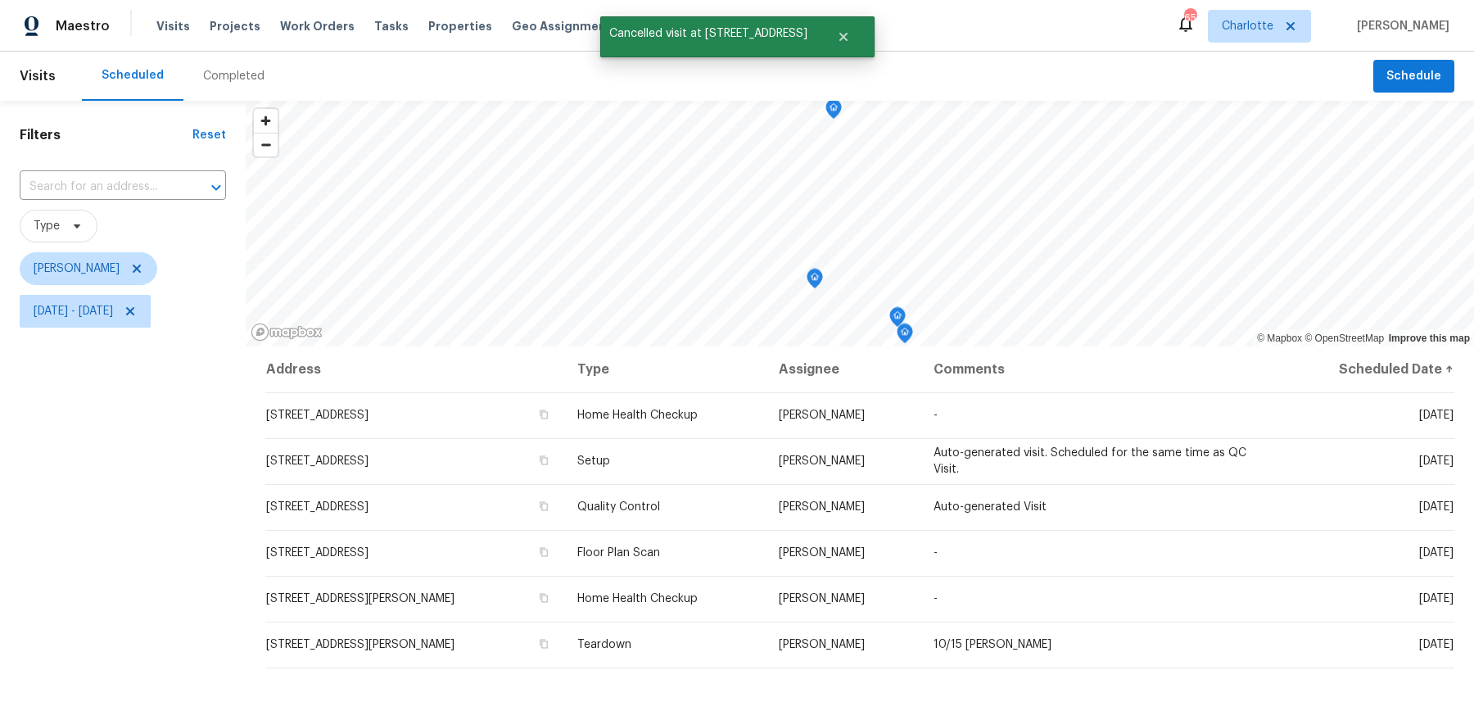
click at [143, 522] on div "Filters Reset ​ Type Dan Baquero Tue, Oct 14 - Tue, Oct 14" at bounding box center [123, 511] width 246 height 821
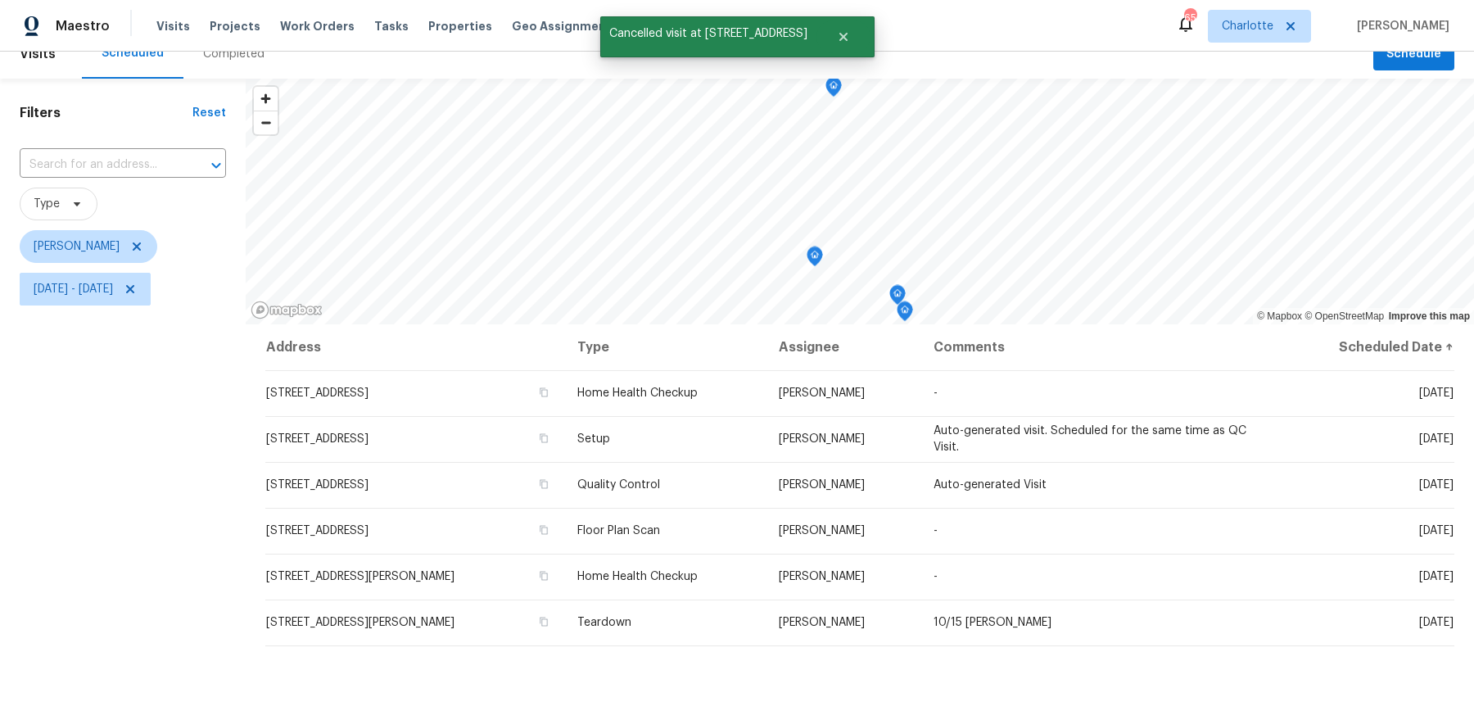
scroll to position [25, 0]
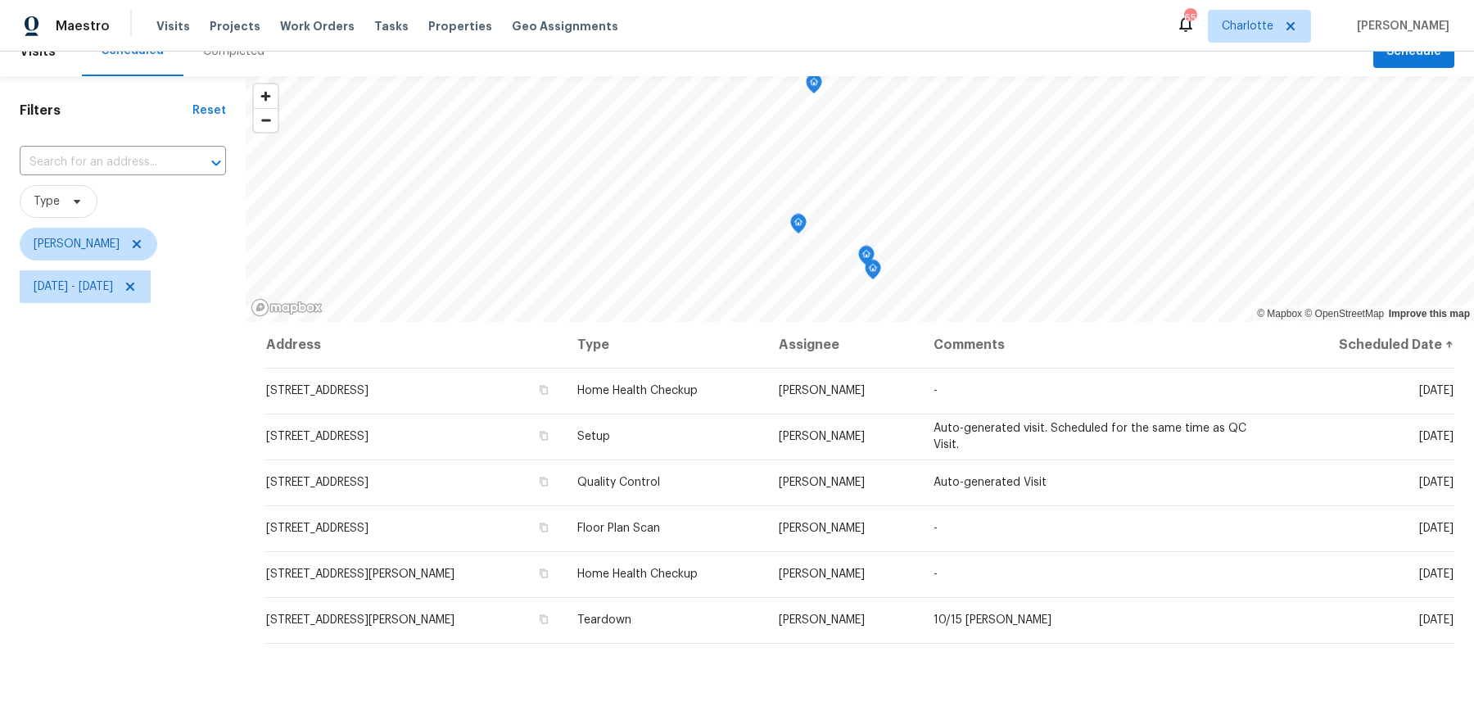
click at [817, 92] on icon "Map marker" at bounding box center [814, 84] width 16 height 20
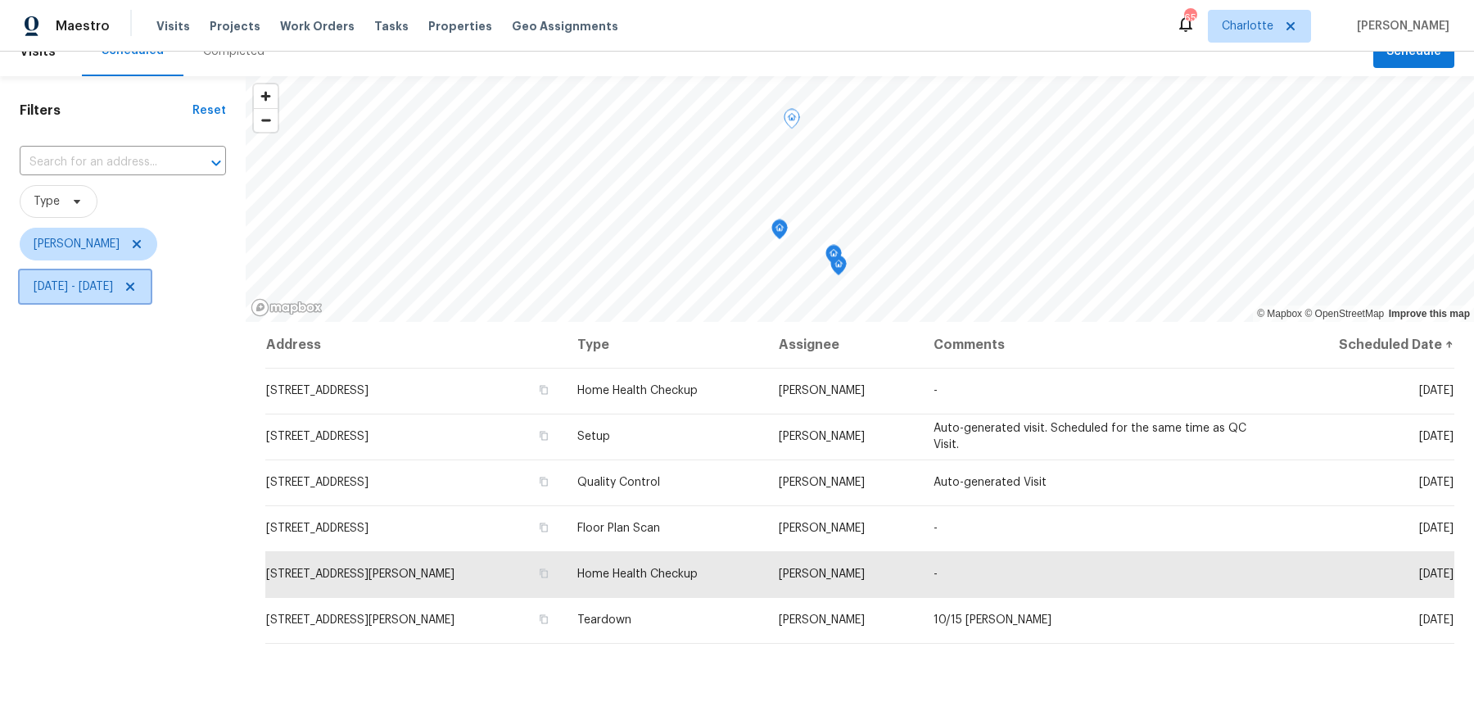
click at [134, 282] on icon at bounding box center [130, 286] width 8 height 8
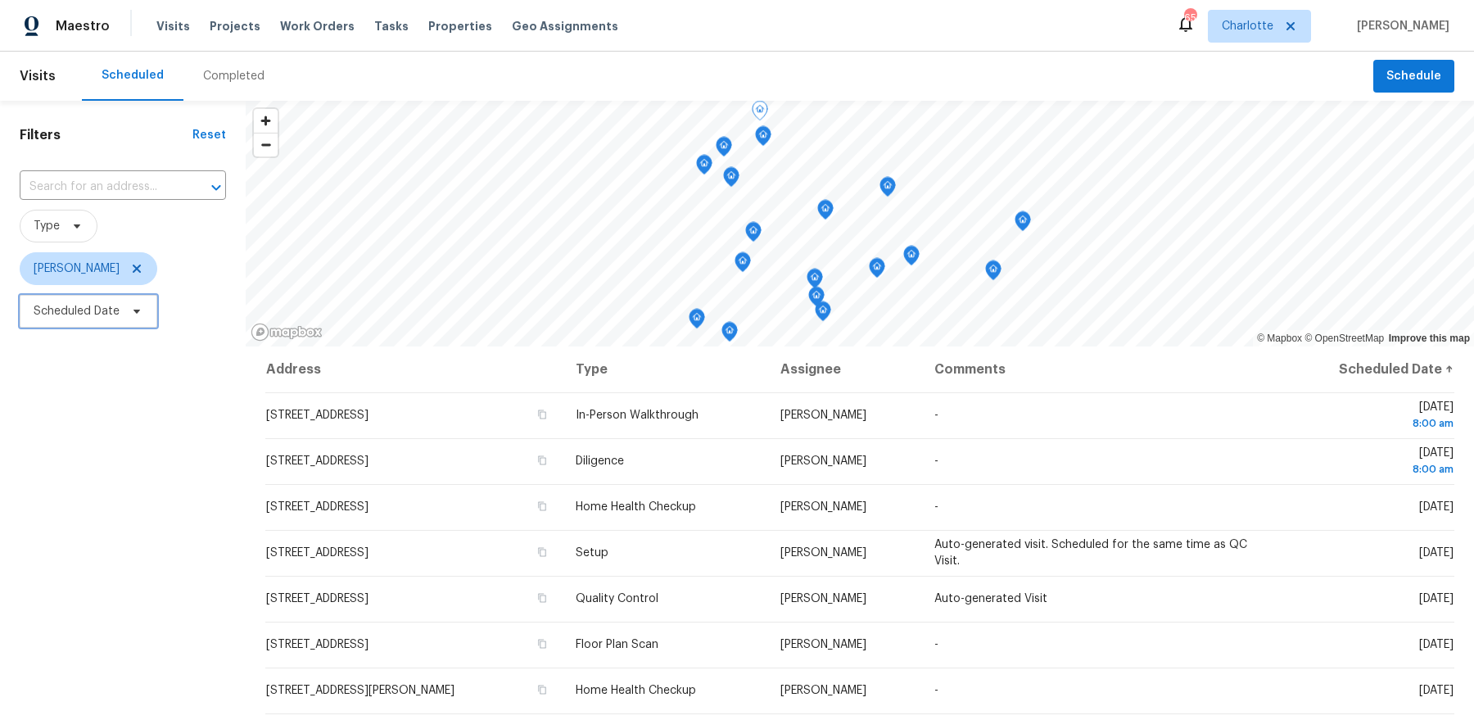
click at [824, 215] on icon "Map marker" at bounding box center [825, 210] width 15 height 19
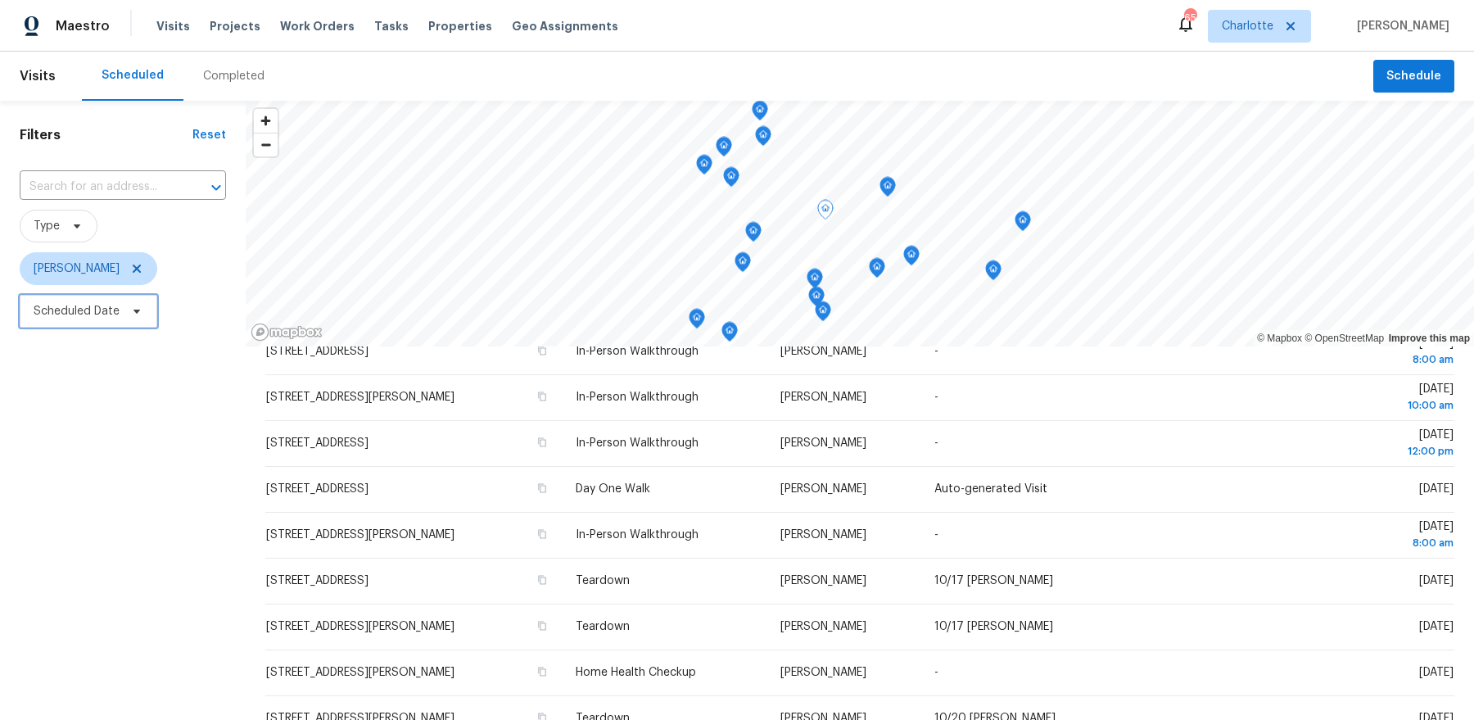
click at [892, 187] on icon "Map marker" at bounding box center [887, 187] width 15 height 19
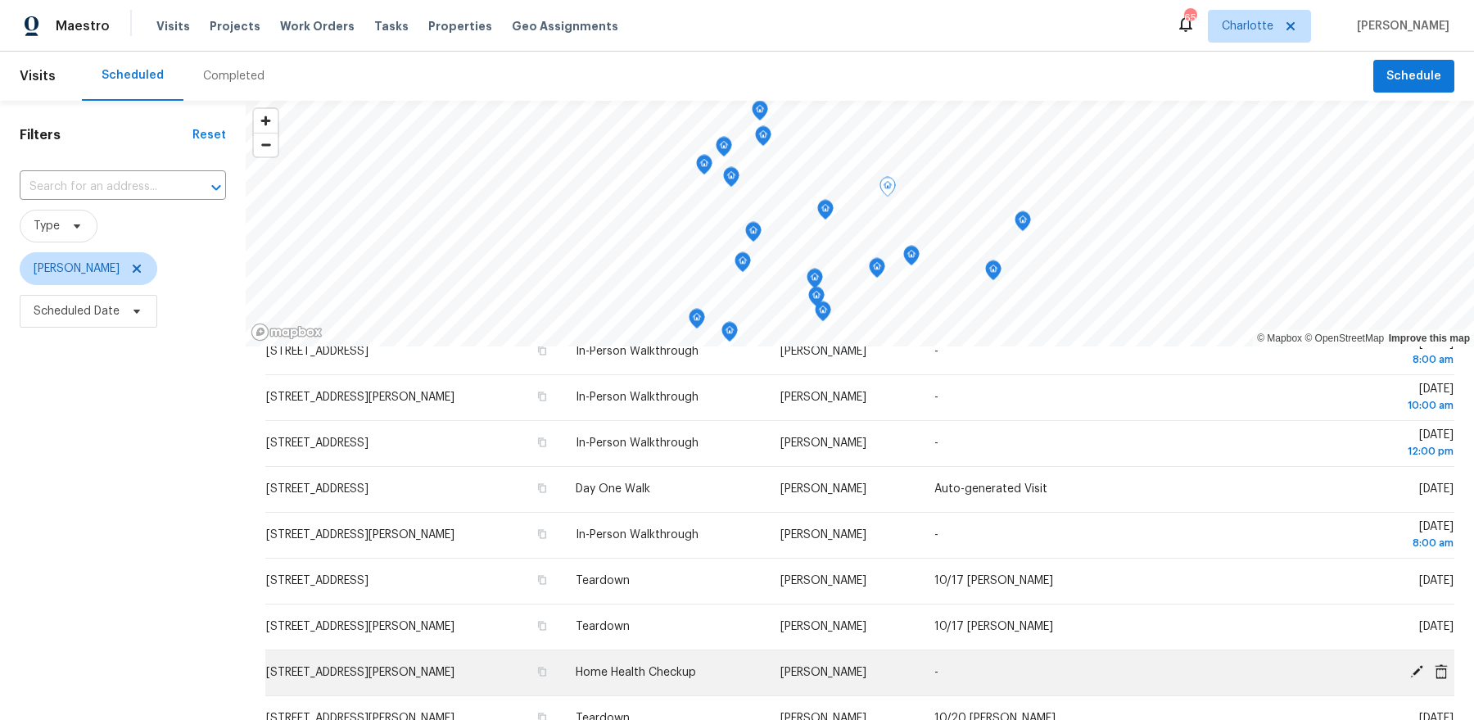
click at [1413, 670] on icon at bounding box center [1416, 671] width 13 height 13
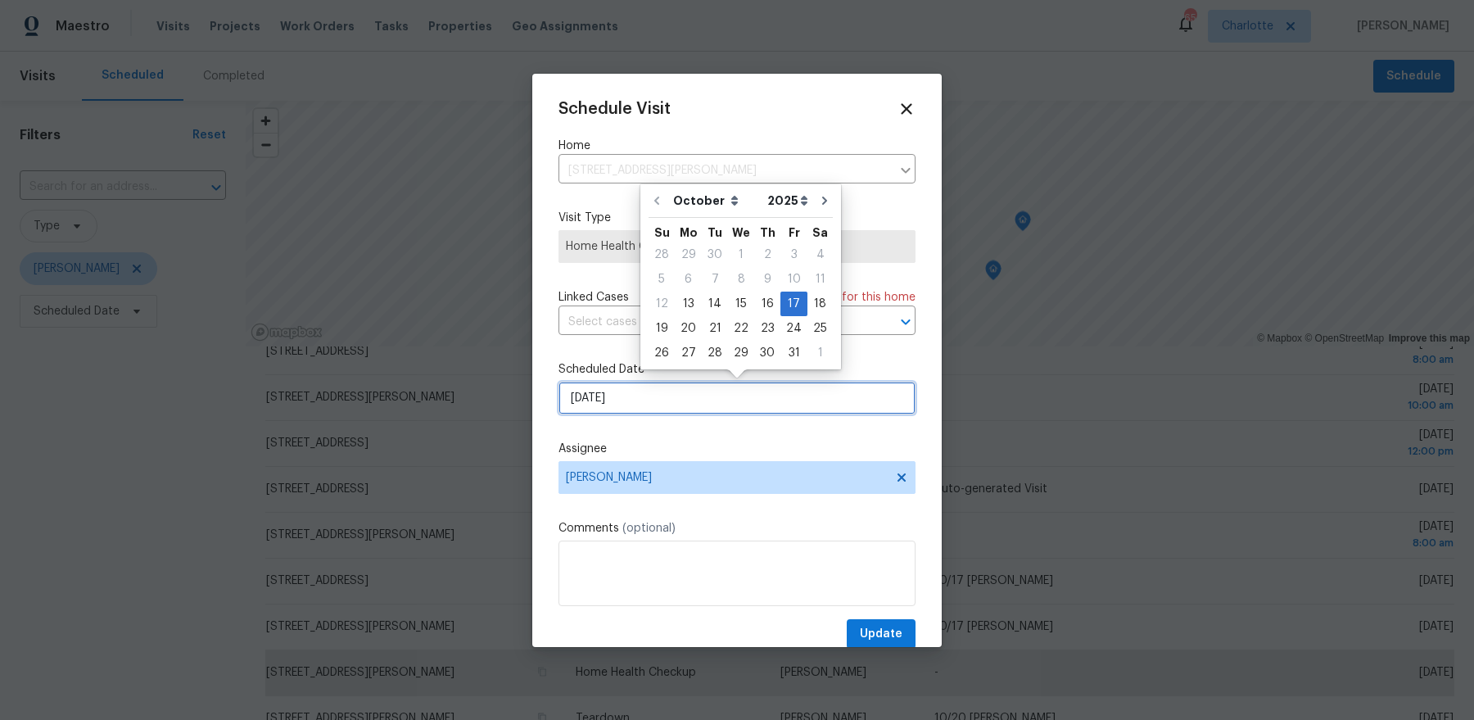
click at [666, 405] on input "10/17/2025" at bounding box center [736, 398] width 357 height 33
click at [711, 308] on div "14" at bounding box center [715, 303] width 26 height 23
type input "10/14/2025"
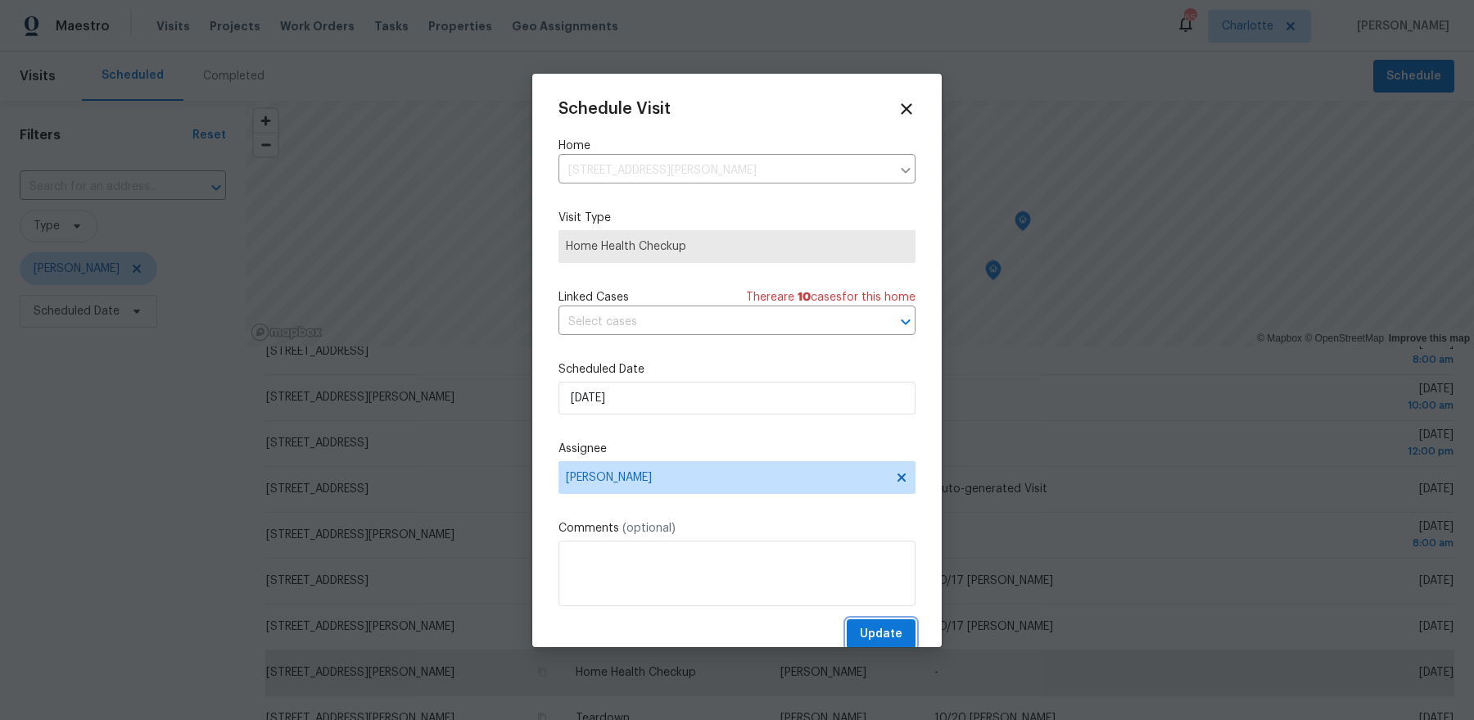
click at [888, 628] on span "Update" at bounding box center [881, 634] width 43 height 20
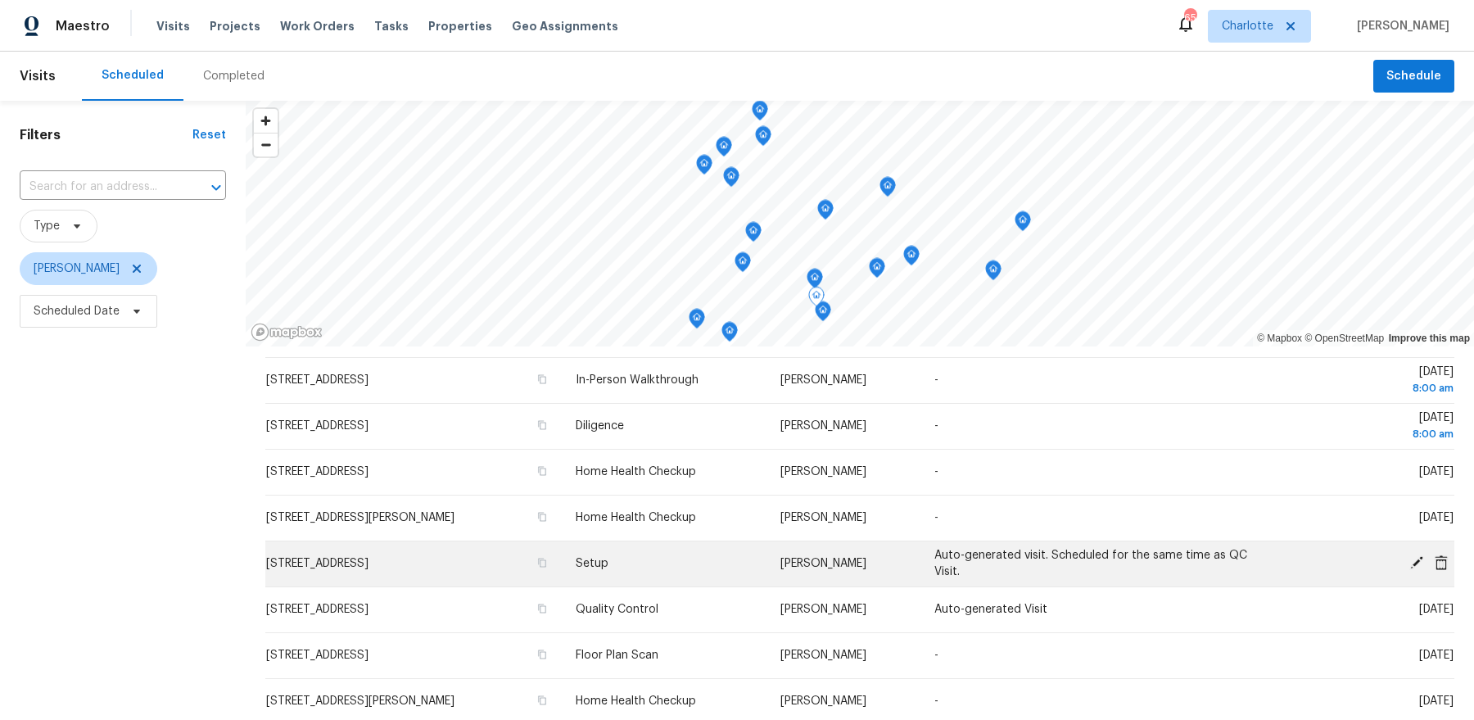
scroll to position [38, 0]
click at [368, 562] on span "5017 Haybridge Rd, Charlotte, NC 28269" at bounding box center [317, 559] width 102 height 11
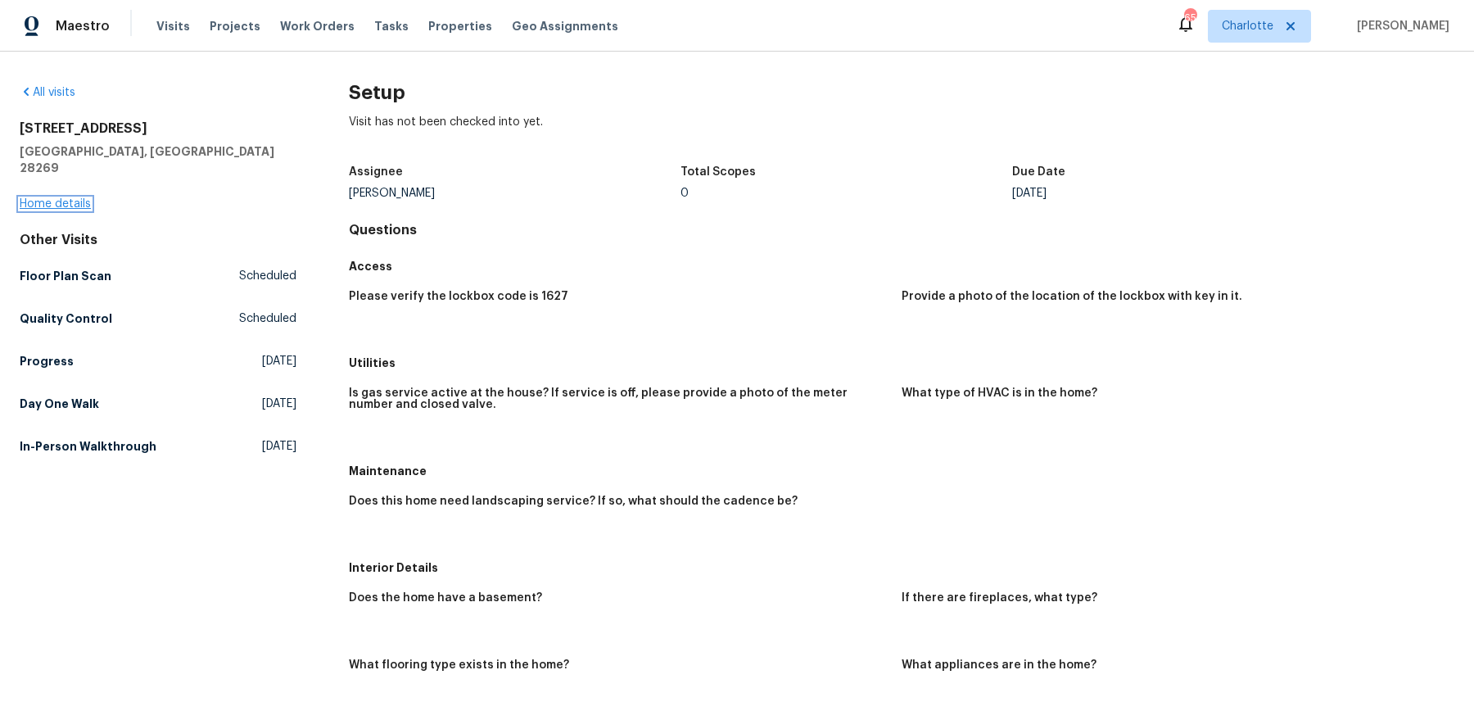
click at [63, 198] on link "Home details" at bounding box center [55, 203] width 71 height 11
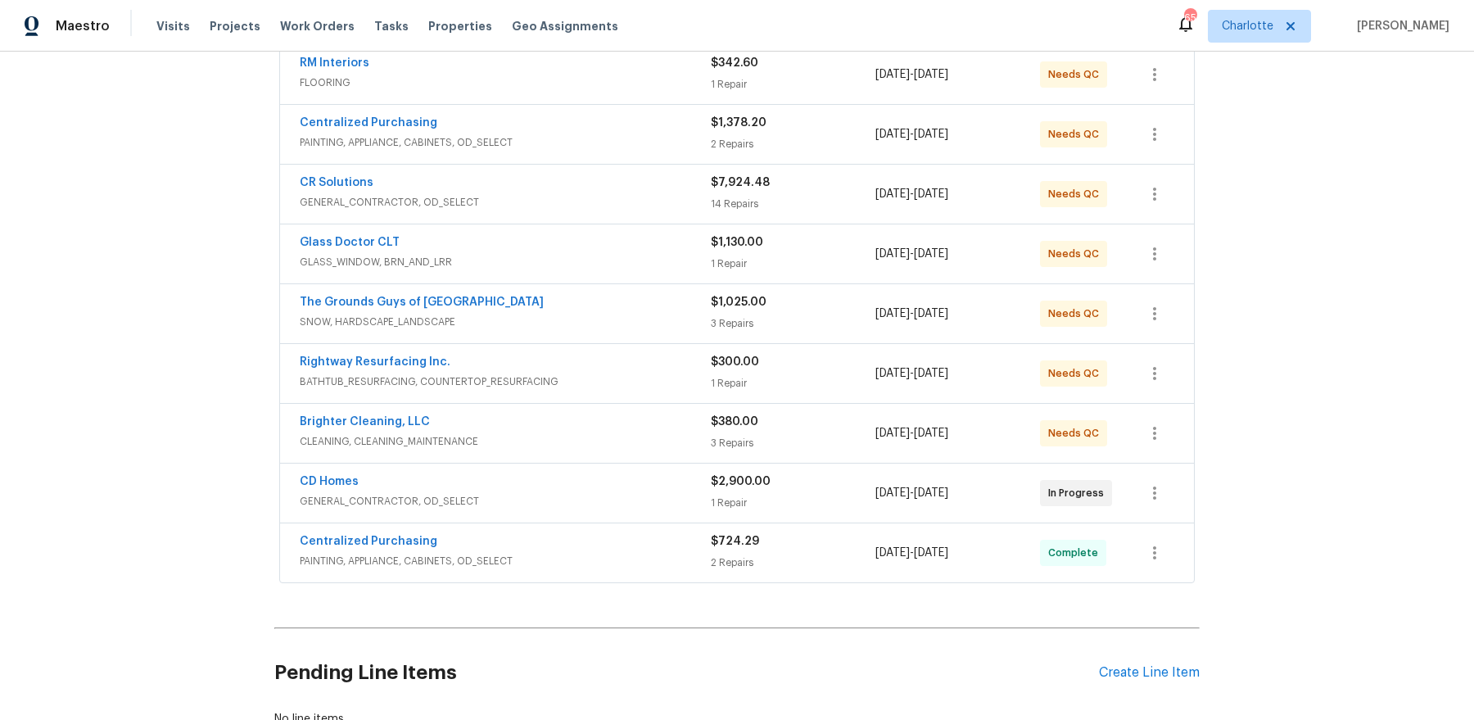
scroll to position [292, 0]
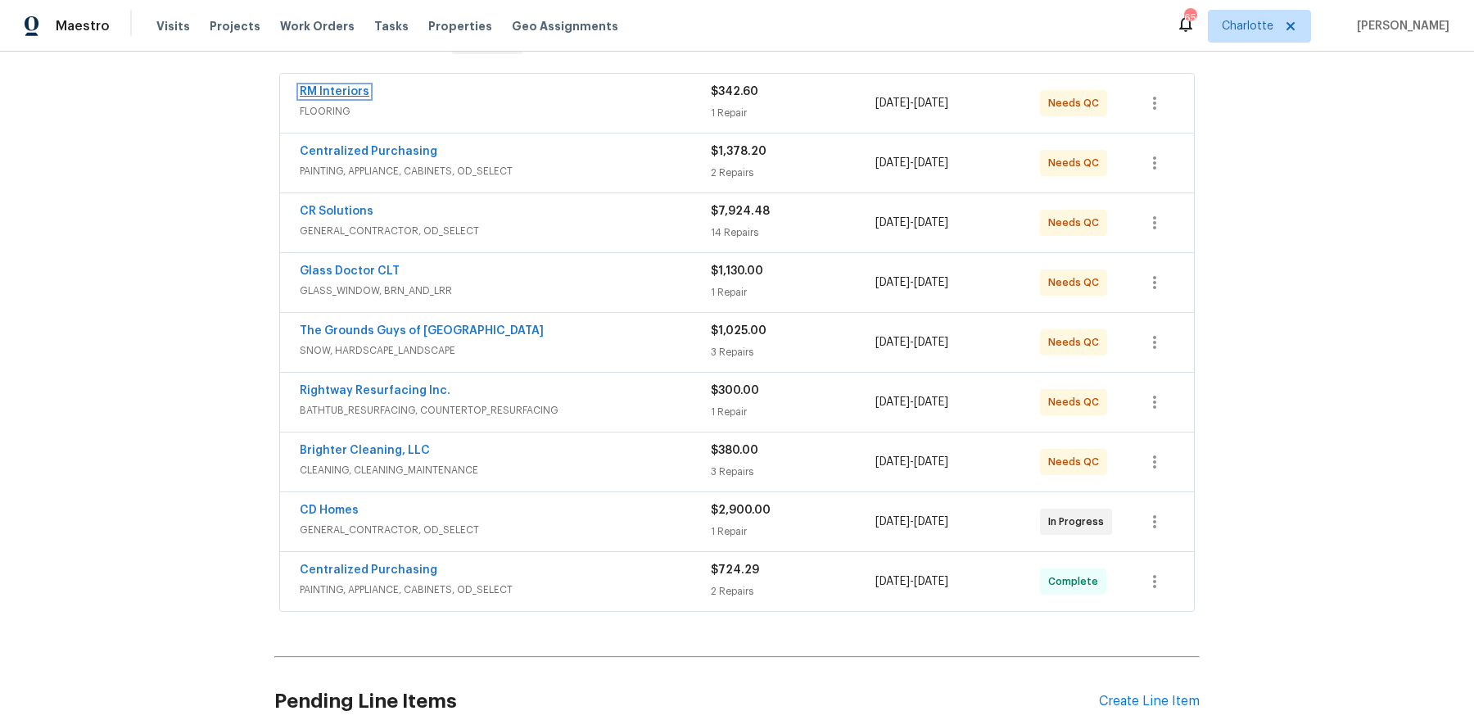
click at [324, 94] on link "RM Interiors" at bounding box center [335, 91] width 70 height 11
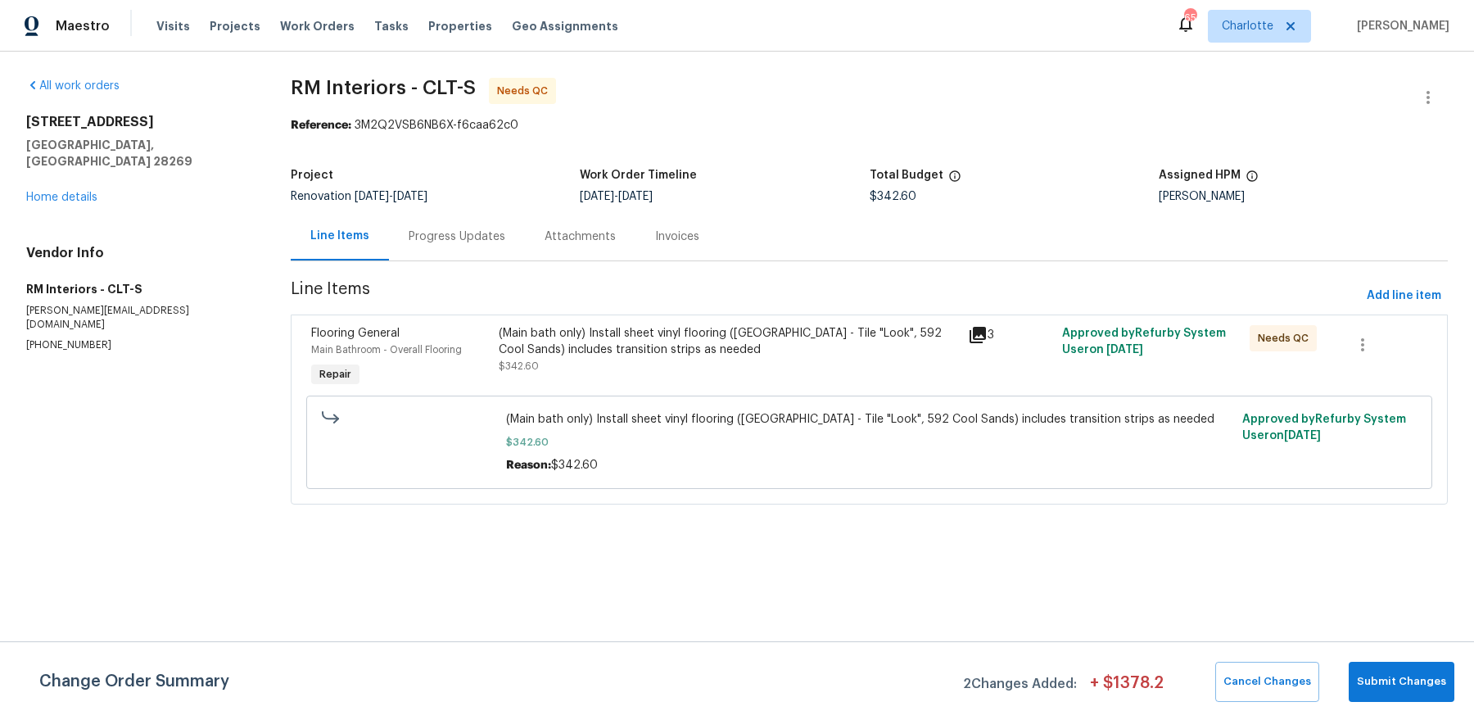
click at [440, 246] on div "Progress Updates" at bounding box center [457, 236] width 136 height 48
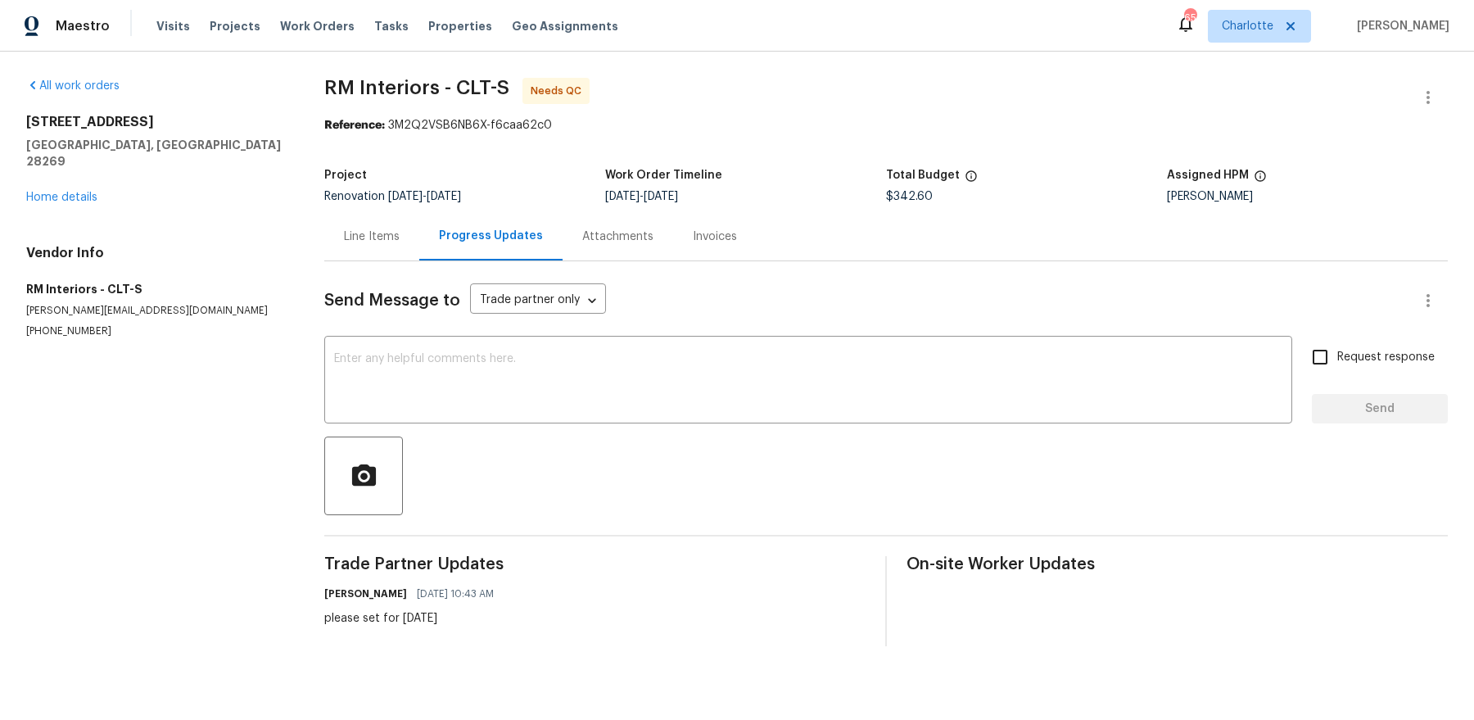
click at [377, 215] on div "Line Items" at bounding box center [371, 236] width 95 height 48
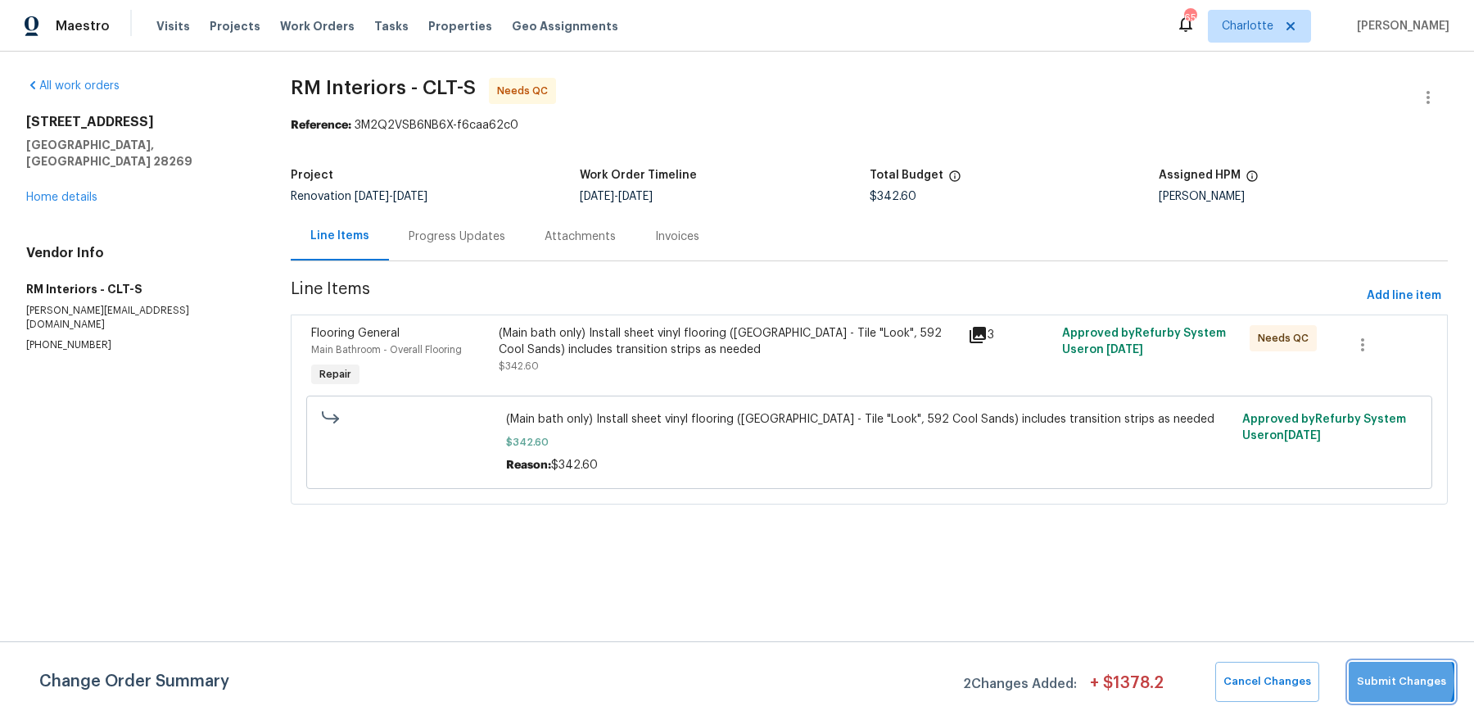
click at [1397, 679] on span "Submit Changes" at bounding box center [1401, 681] width 89 height 19
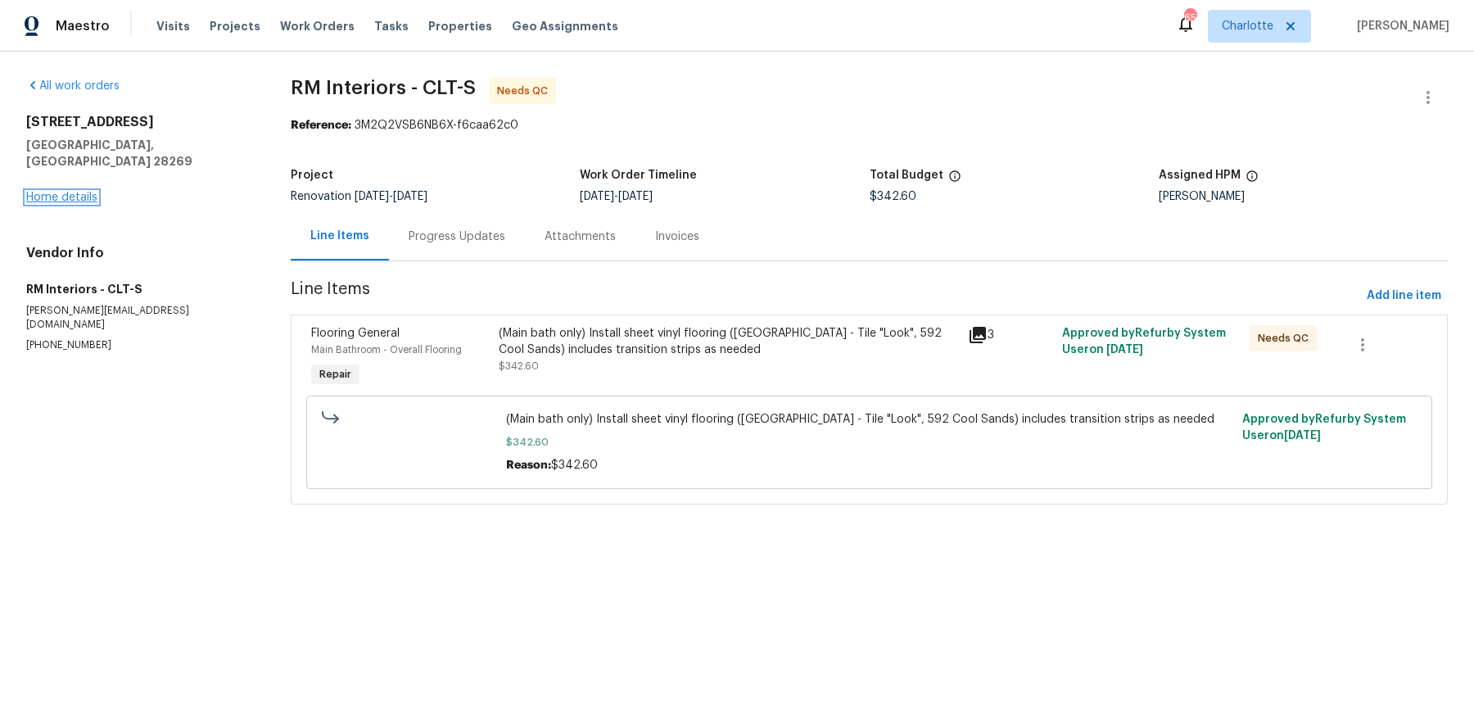
click at [62, 192] on link "Home details" at bounding box center [61, 197] width 71 height 11
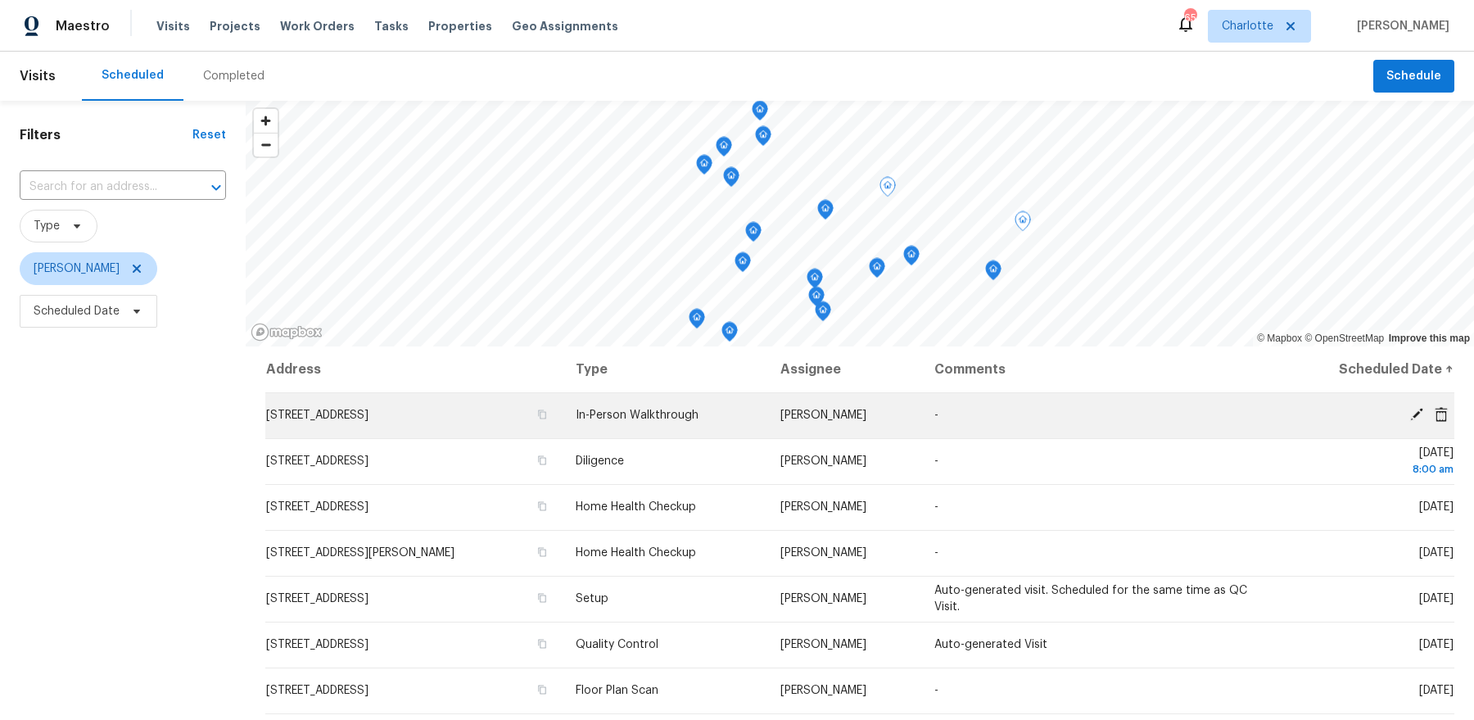
click at [424, 409] on td "[STREET_ADDRESS]" at bounding box center [413, 415] width 297 height 46
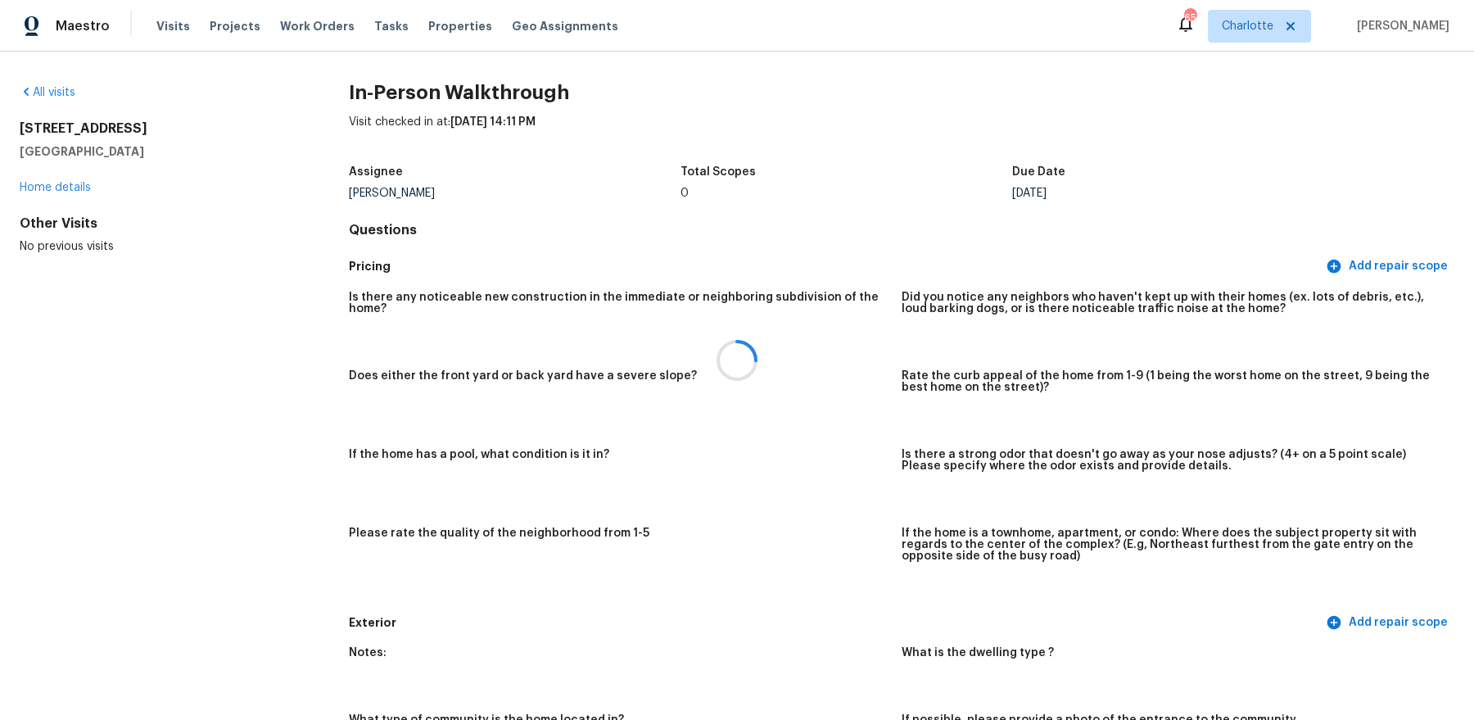
click at [70, 183] on div at bounding box center [737, 360] width 1474 height 720
click at [38, 181] on div "3077 Light Ridge Ct SW Concord, NC 28027 Home details" at bounding box center [158, 157] width 277 height 75
click at [72, 185] on link "Home details" at bounding box center [55, 187] width 71 height 11
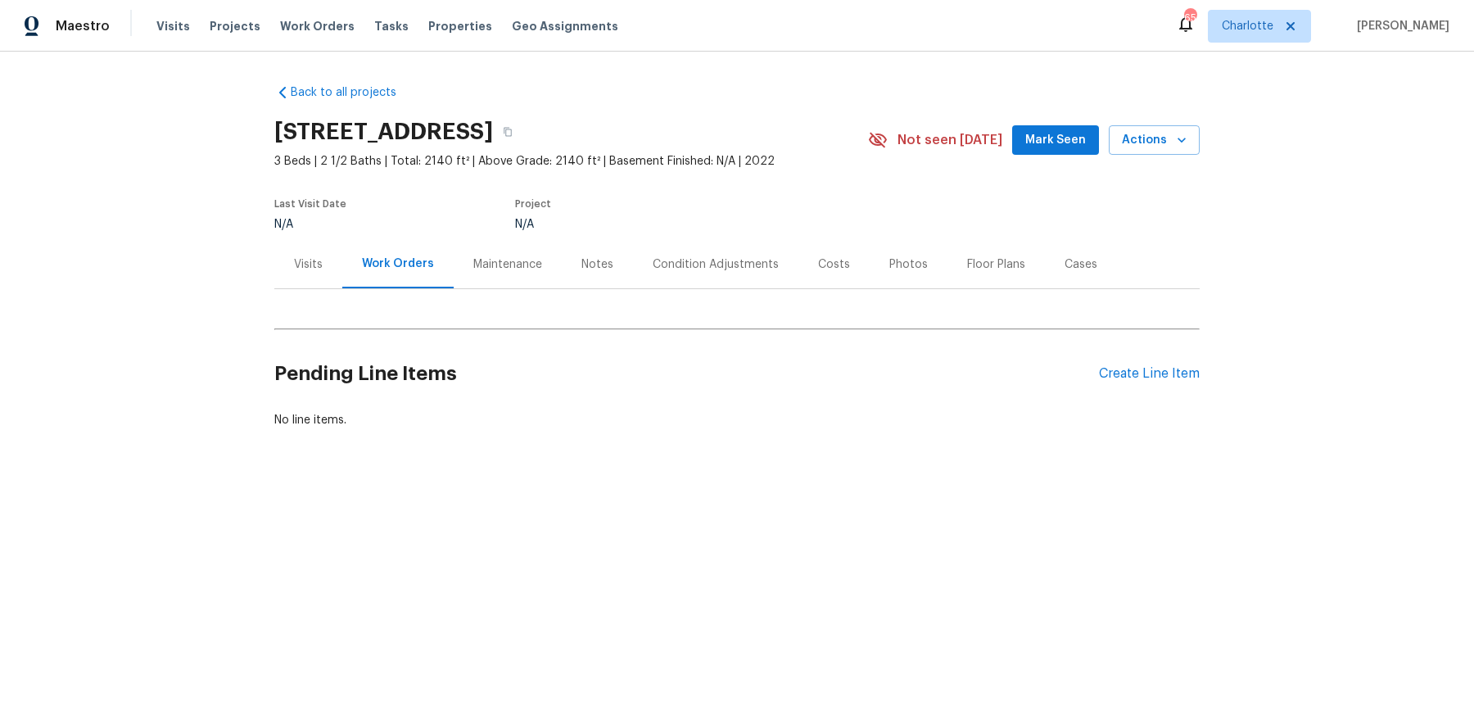
click at [319, 274] on div "Visits" at bounding box center [308, 264] width 68 height 48
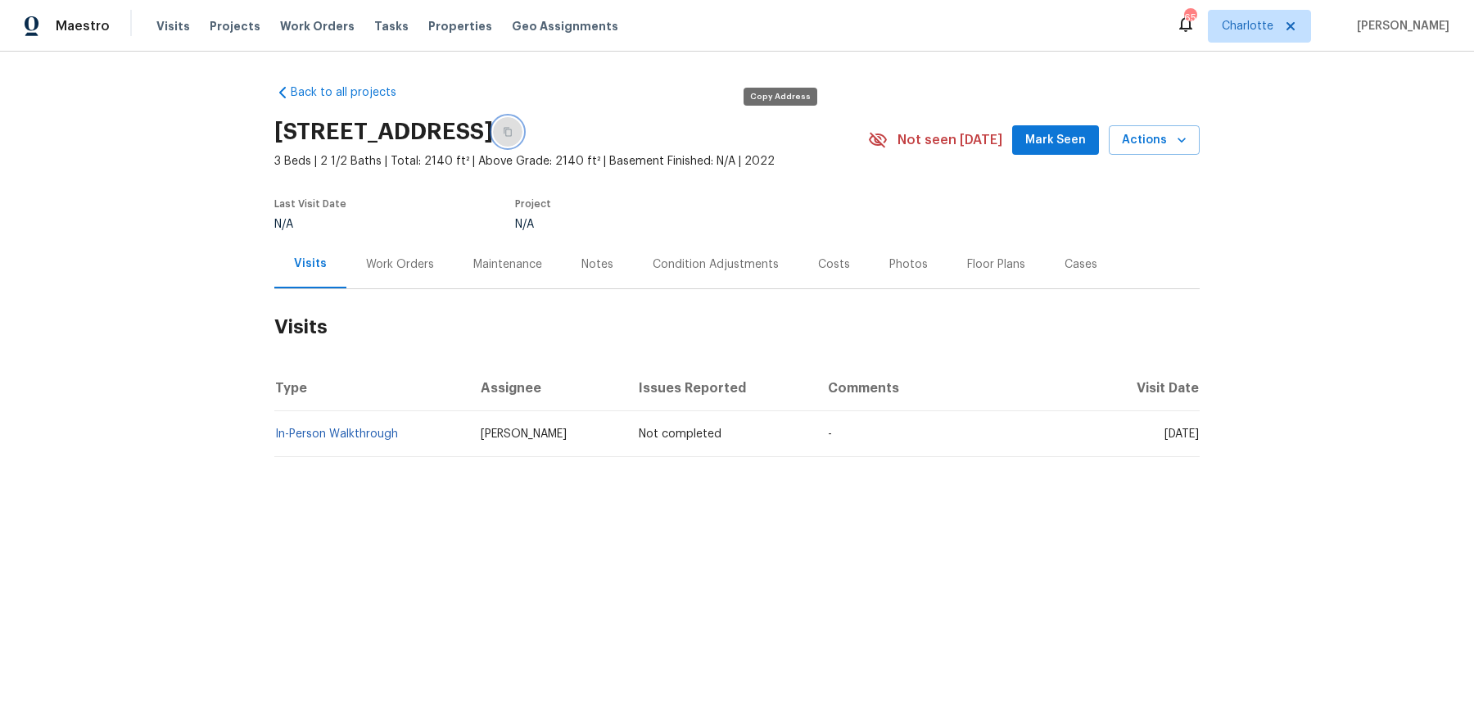
click at [522, 125] on button "button" at bounding box center [507, 131] width 29 height 29
